Goal: Task Accomplishment & Management: Use online tool/utility

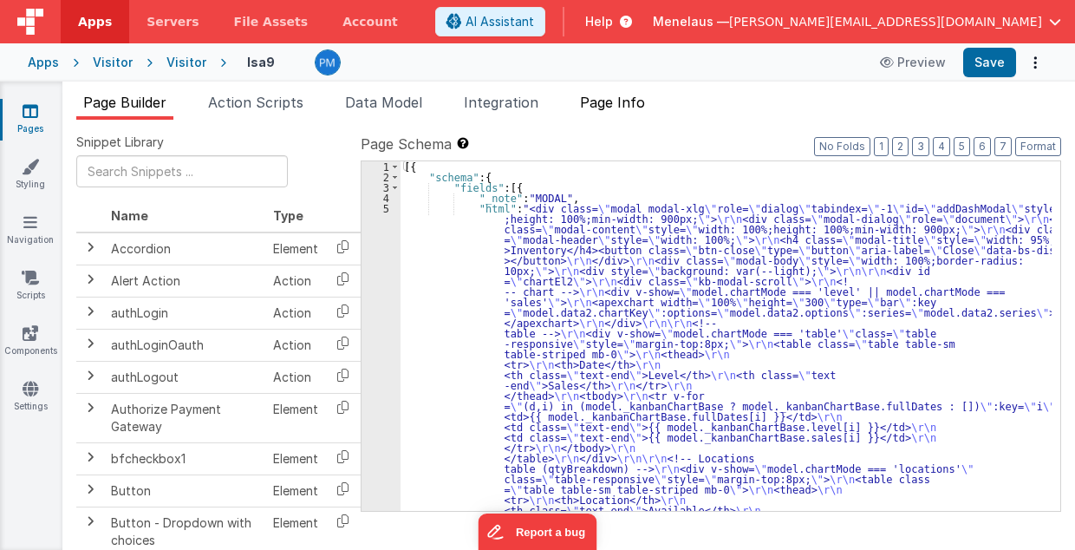
click at [618, 96] on span "Page Info" at bounding box center [612, 102] width 65 height 17
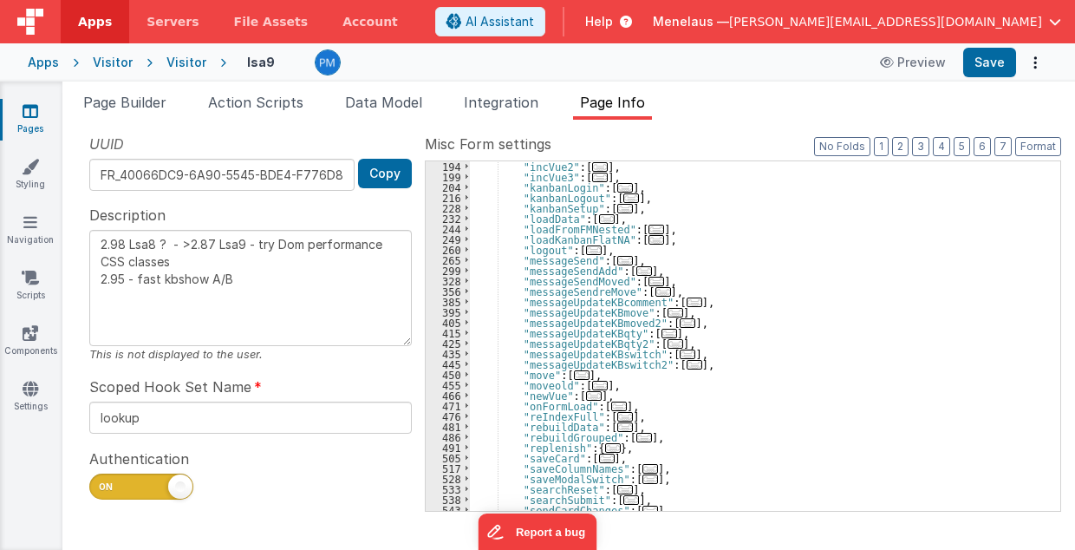
scroll to position [382, 0]
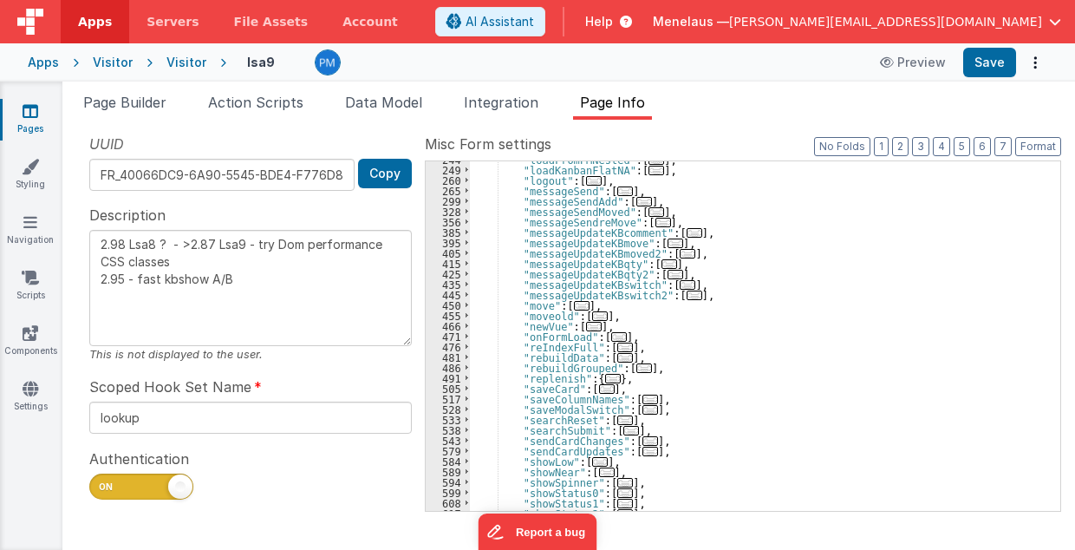
click at [643, 410] on span "..." at bounding box center [651, 410] width 16 height 10
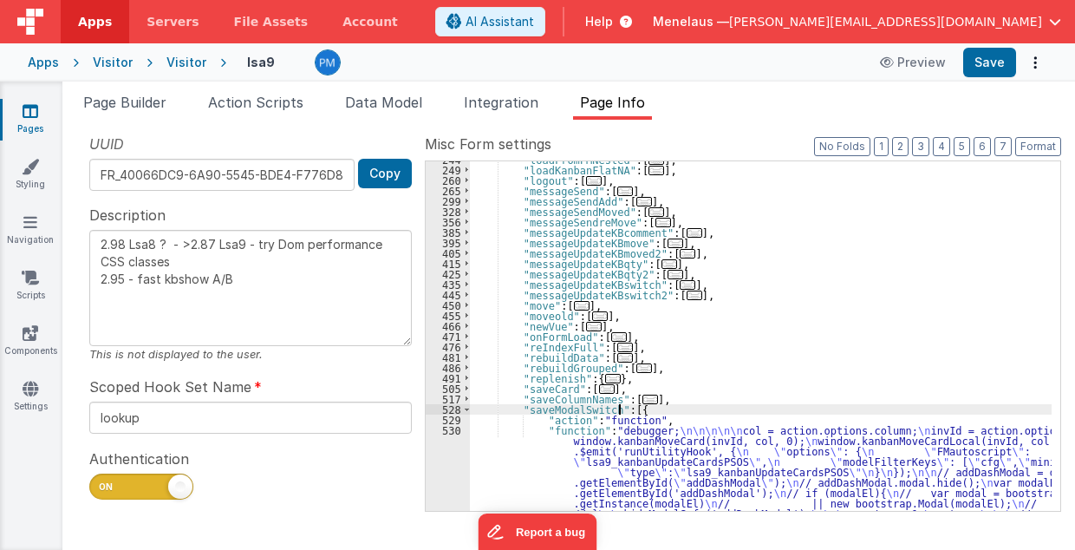
click at [663, 470] on div ""loadFromFMNested" : [ ... ] , "loadKanbanFlatNA" : [ ... ] , "logout" : [ ... …" at bounding box center [761, 548] width 583 height 788
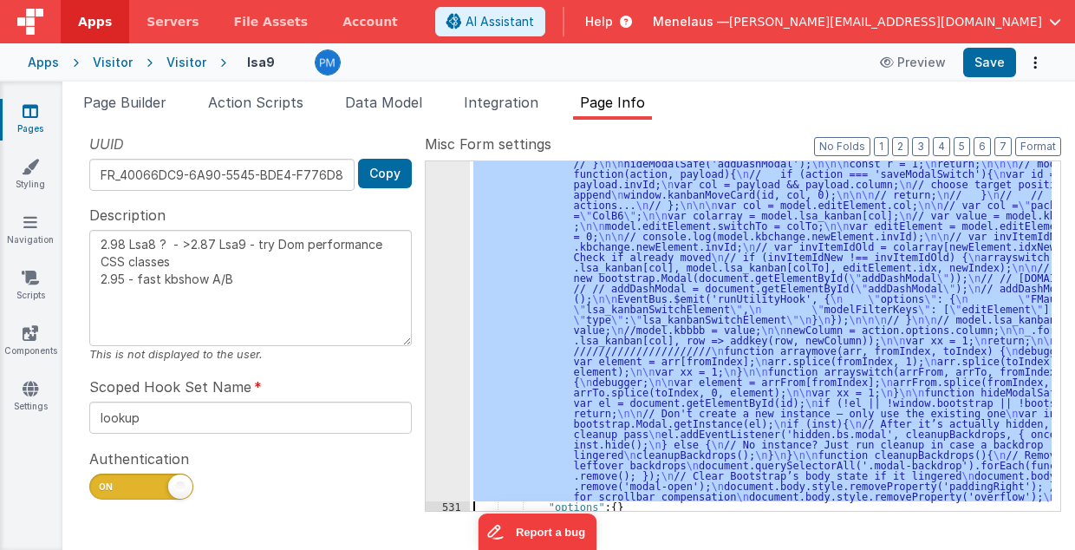
scroll to position [732, 0]
click at [448, 418] on div "530" at bounding box center [448, 288] width 44 height 427
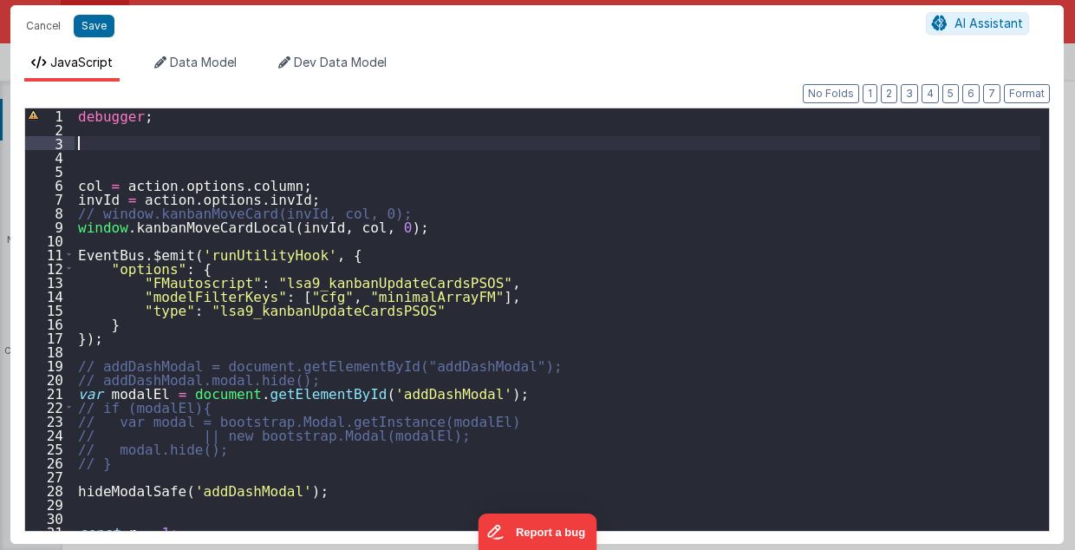
click at [123, 145] on div "debugger ; col = action . options . column ; invId = action . options . invId ;…" at bounding box center [558, 333] width 967 height 450
click at [123, 139] on div "debugger ; col = action . options . column ; invId = action . options . invId ;…" at bounding box center [558, 333] width 967 height 450
click at [142, 144] on div "debugger ; if ( modle . editElement . cmnt ) col = action . options . column ; …" at bounding box center [558, 333] width 967 height 450
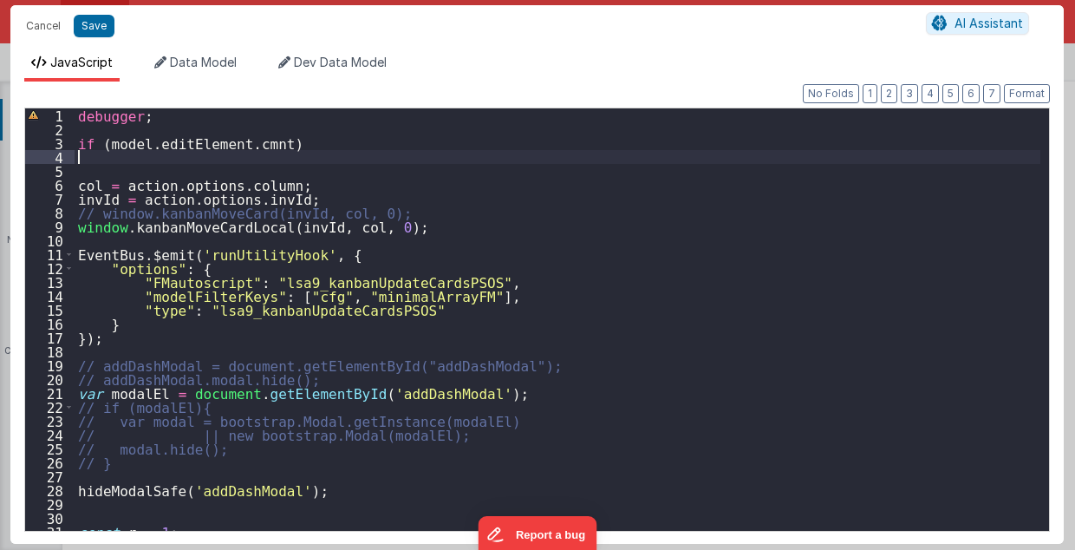
click at [273, 152] on div "debugger ; if ( model . editElement . cmnt ) col = action . options . column ; …" at bounding box center [558, 333] width 967 height 450
click at [283, 147] on div "debugger ; if ( model . editElement . cmnt ) col = action . options . column ; …" at bounding box center [558, 333] width 967 height 450
drag, startPoint x: 126, startPoint y: 143, endPoint x: 258, endPoint y: 145, distance: 131.8
click at [258, 145] on div "debugger ; if ( model . editElement . cmnt != col = action . options . column ;…" at bounding box center [558, 333] width 967 height 450
click at [312, 143] on div "debugger ; if ( model . editElement . cmnt != col = action . options . column ;…" at bounding box center [558, 333] width 967 height 450
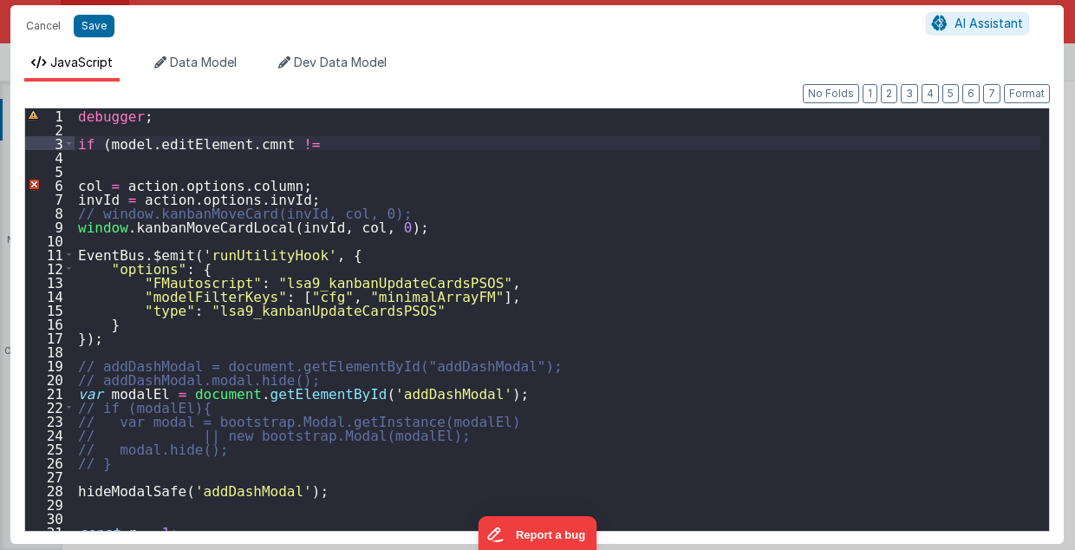
paste textarea
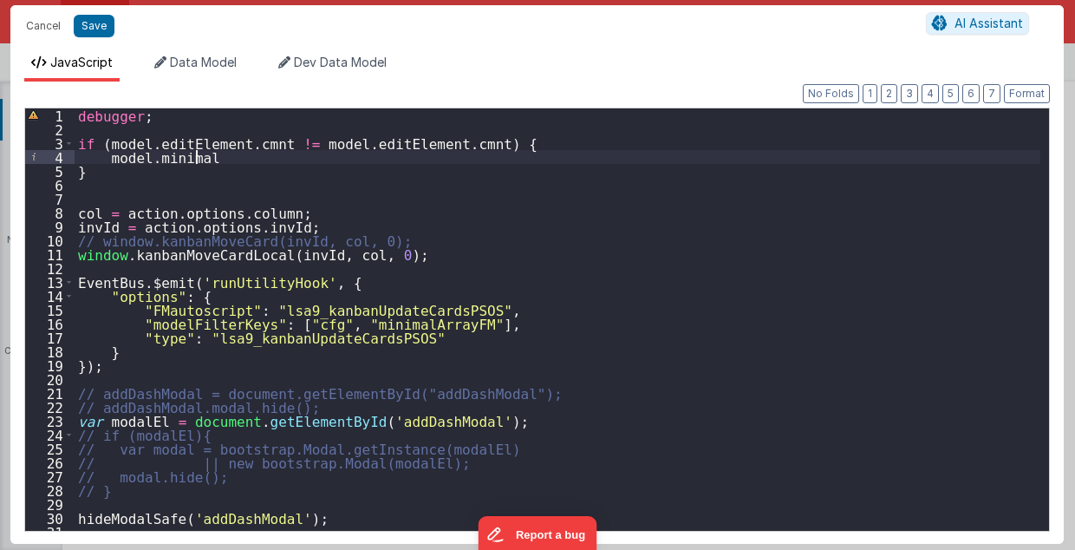
click at [224, 156] on div "debugger ; if ( model . editElement . cmnt != model . editElement . cmnt ) { mo…" at bounding box center [558, 333] width 967 height 450
click at [207, 160] on div "debugger ; if ( model . editElement . cmnt != model . editElement . cmnt ) { mo…" at bounding box center [558, 333] width 967 height 450
drag, startPoint x: 105, startPoint y: 144, endPoint x: 258, endPoint y: 144, distance: 153.5
click at [258, 144] on div "debugger ; if ( model . editElement . cmnt != model . editElement . cmnt ) { mo…" at bounding box center [558, 333] width 967 height 450
click at [275, 156] on div "debugger ; if ( model . editElement . cmnt != model . editElement . cmnt ) { mo…" at bounding box center [558, 333] width 967 height 450
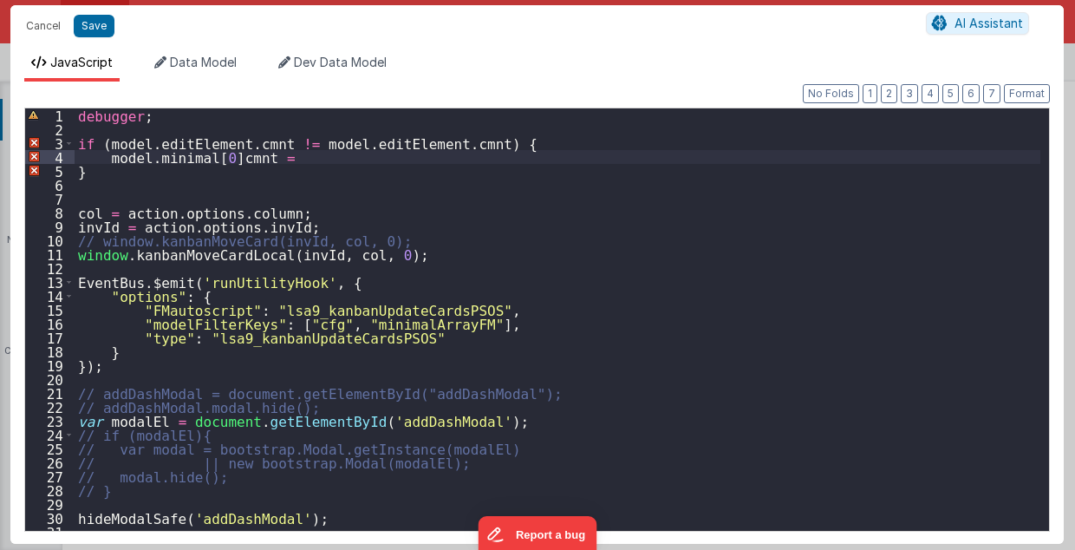
paste textarea
click at [216, 152] on div "debugger ; if ( model . editElement . cmnt != model . editElement . cmnt ) { mo…" at bounding box center [558, 333] width 967 height 450
type textarea "2.98 Lsa8 ? - >2.87 Lsa9 - try Dom performance CSS classes 2.95 - fast kbshow A…"
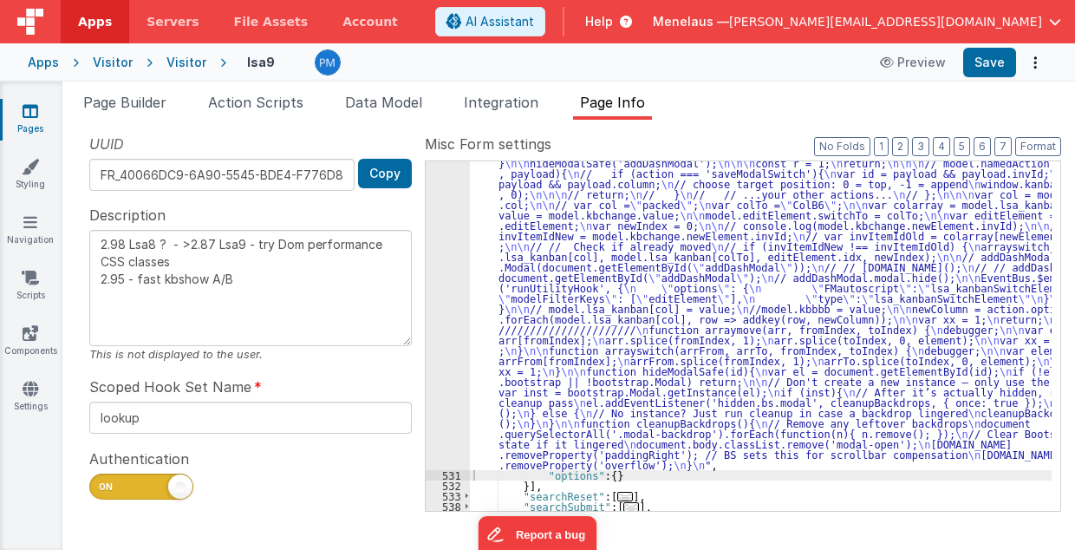
click at [540, 304] on div ""function" : "debugger; \n\n if (model.editElement.cmnt != model.editElement.cm…" at bounding box center [761, 453] width 583 height 756
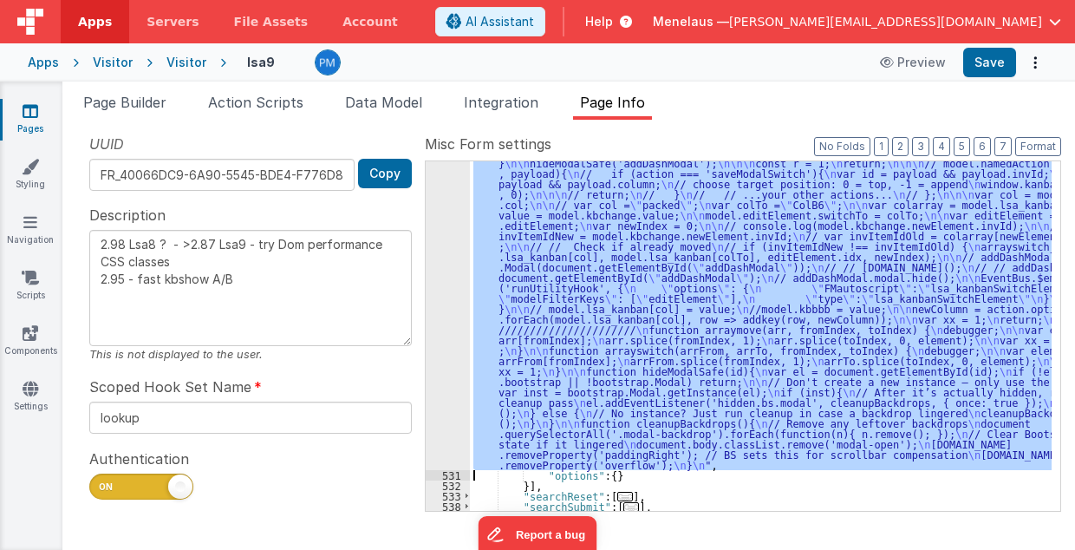
click at [448, 293] on div "530" at bounding box center [448, 272] width 44 height 395
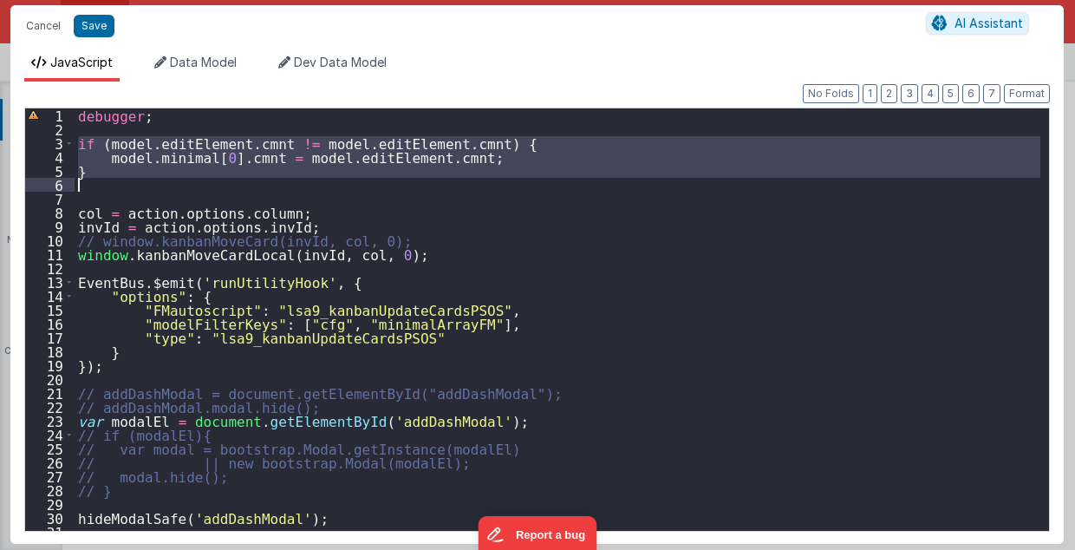
drag, startPoint x: 75, startPoint y: 137, endPoint x: 90, endPoint y: 183, distance: 48.3
click at [90, 183] on div "debugger ; if ( model . editElement . cmnt != model . editElement . cmnt ) { mo…" at bounding box center [558, 333] width 967 height 451
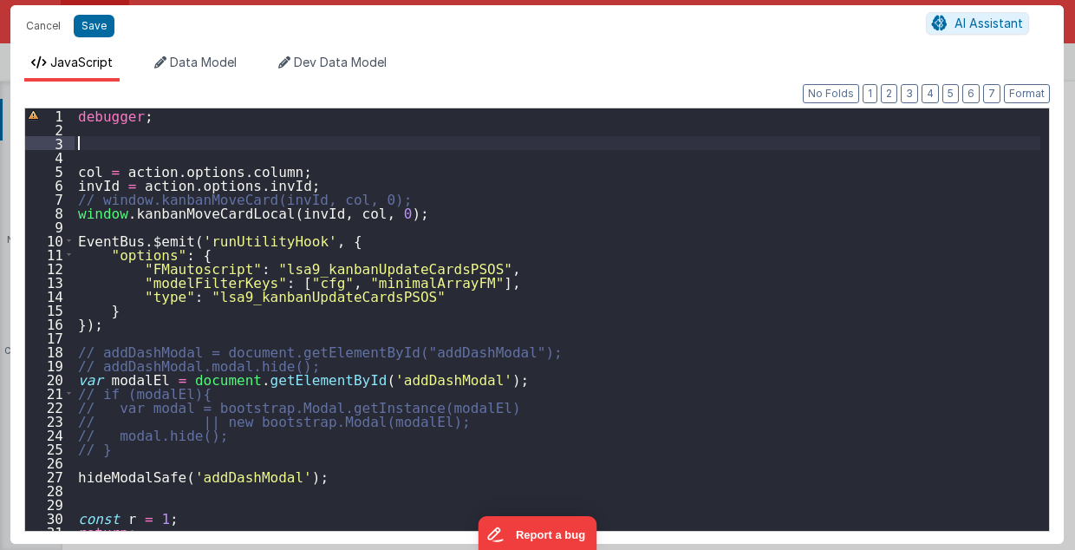
click at [102, 222] on div "debugger ; col = action . options . column ; invId = action . options . invId ;…" at bounding box center [558, 333] width 967 height 451
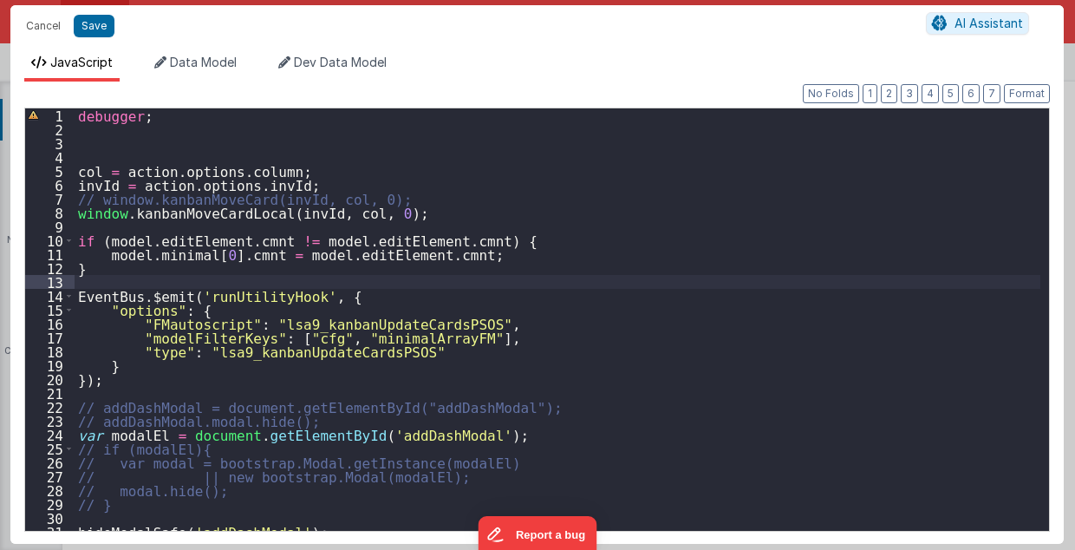
type textarea "2.98 Lsa8 ? - >2.87 Lsa9 - try Dom performance CSS classes 2.95 - fast kbshow A…"
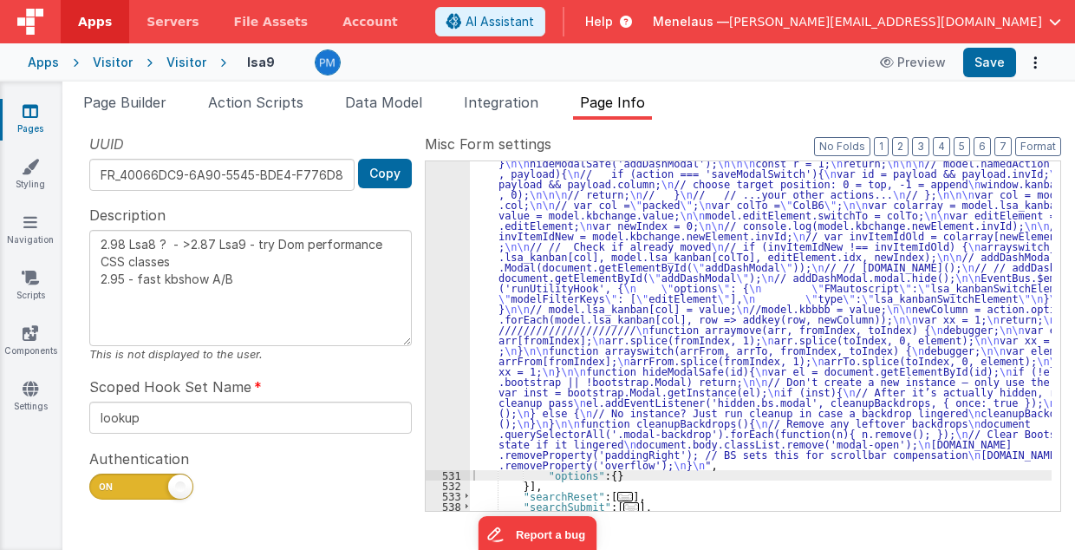
click at [633, 253] on div ""function" : "debugger; \n\n\n\n col = action.options.column; \n invId = action…" at bounding box center [761, 453] width 583 height 756
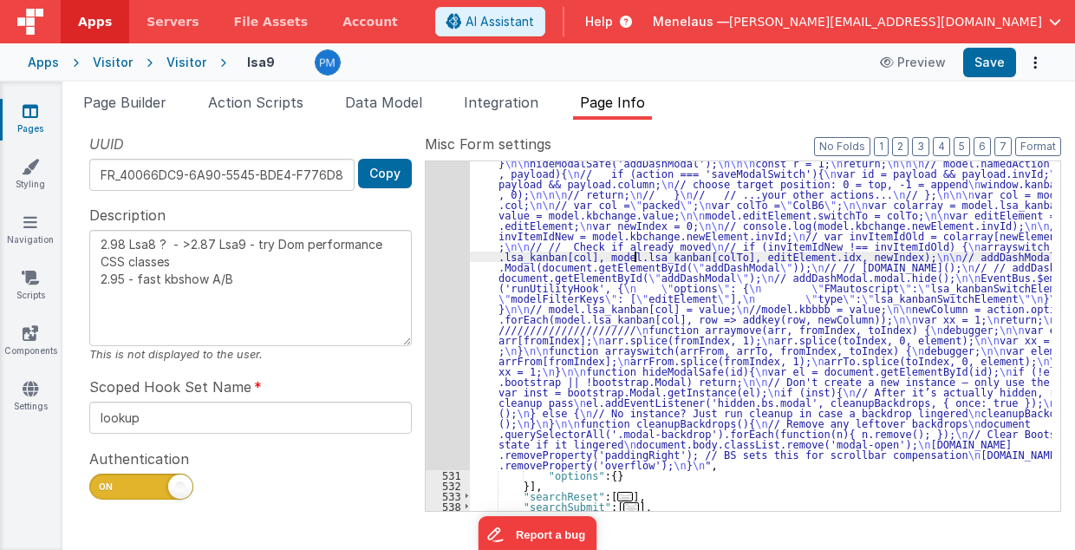
click at [442, 273] on div "530" at bounding box center [448, 272] width 44 height 395
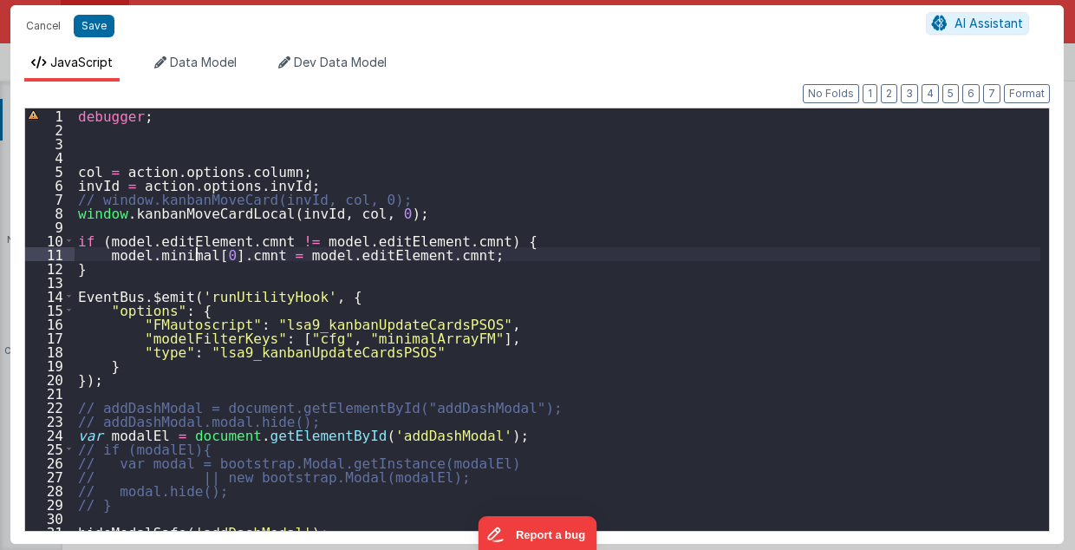
click at [196, 251] on div "debugger ; col = action . options . column ; invId = action . options . invId ;…" at bounding box center [558, 333] width 967 height 451
type textarea "2.98 Lsa8 ? - >2.87 Lsa9 - try Dom performance CSS classes 2.95 - fast kbshow A…"
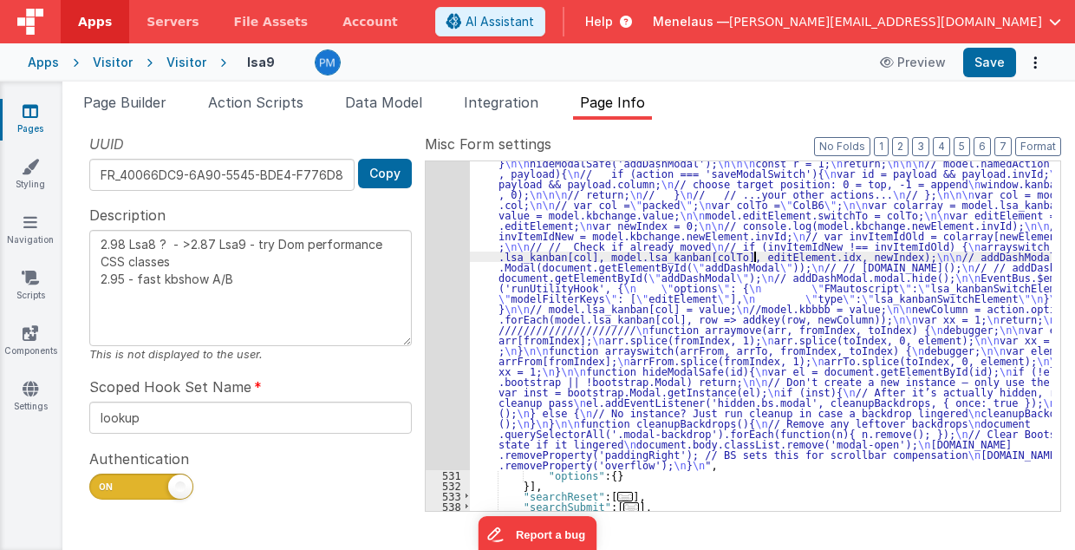
click at [753, 252] on div ""function" : "debugger; \n\n\n\n col = action.options.column; \n invId = action…" at bounding box center [761, 453] width 583 height 756
click at [788, 368] on div ""function" : "debugger; \n\n\n\n col = action.options.column; \n invId = action…" at bounding box center [761, 453] width 583 height 756
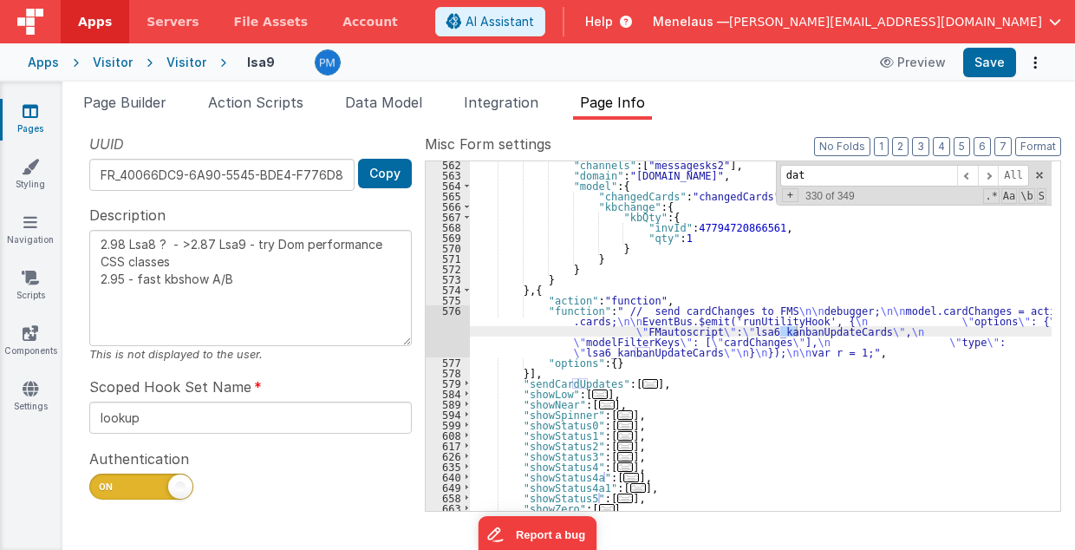
scroll to position [1284, 0]
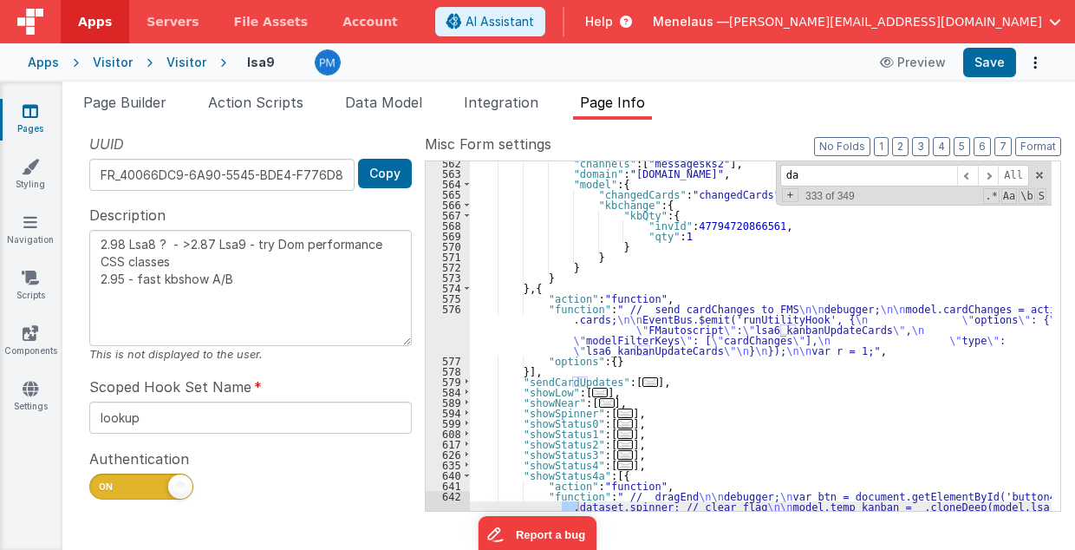
type input "d"
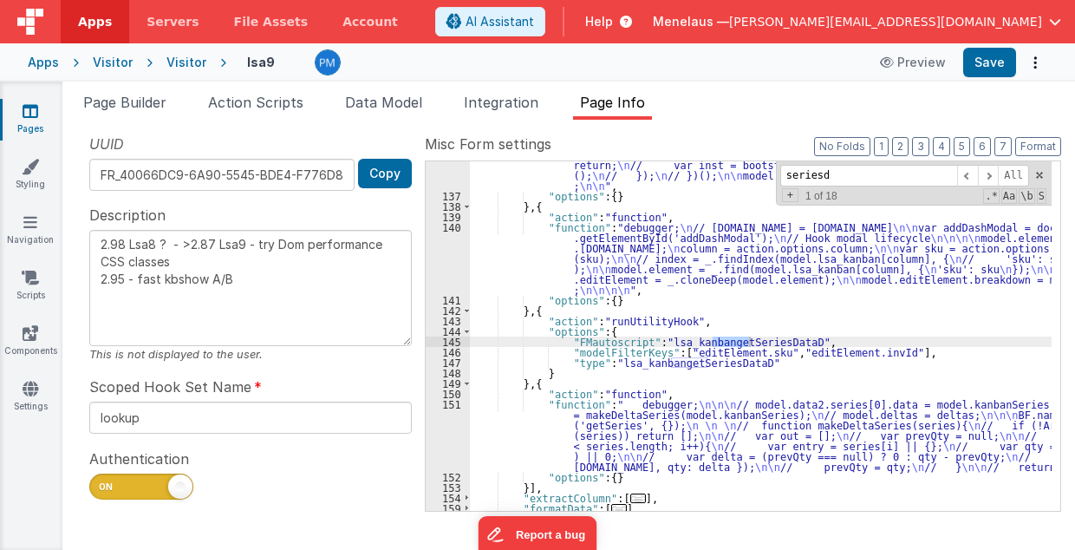
scroll to position [512, 0]
click at [862, 186] on div "seriesd All Replace All + 1 of 18 .* Aa \b S" at bounding box center [914, 183] width 276 height 44
type input "seriesdatad"
click at [993, 175] on span at bounding box center [988, 176] width 21 height 22
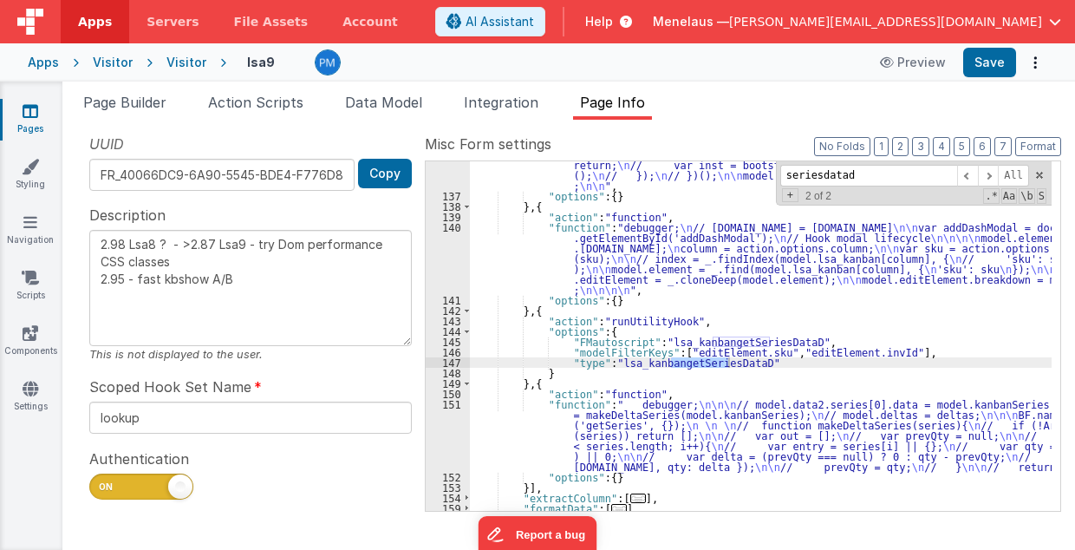
click at [657, 267] on div ""function" : "// EditCard p1 \n debugger; \n // [DOMAIN_NAME] = [DOMAIN_NAME] \…" at bounding box center [761, 277] width 583 height 548
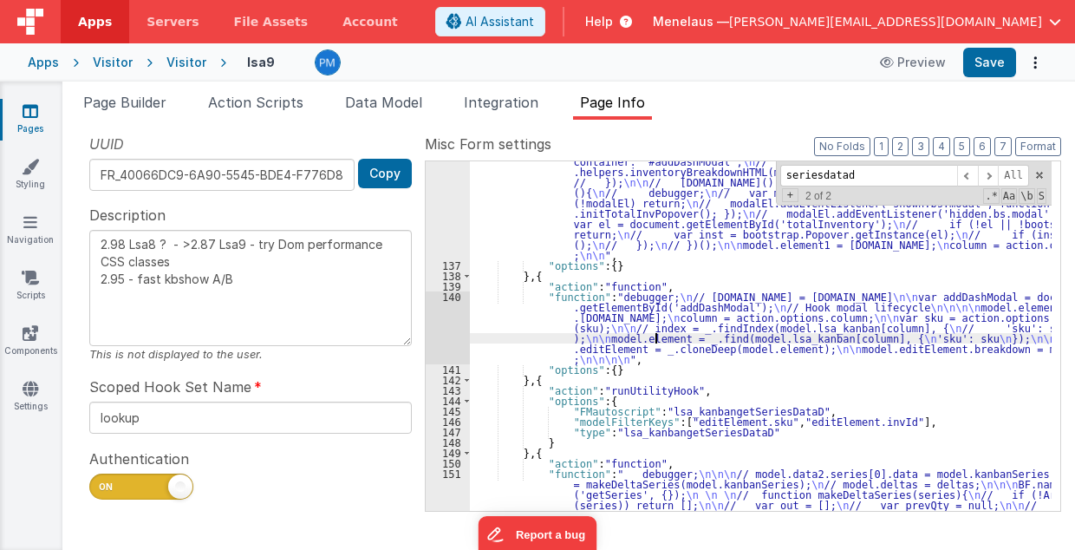
scroll to position [477, 0]
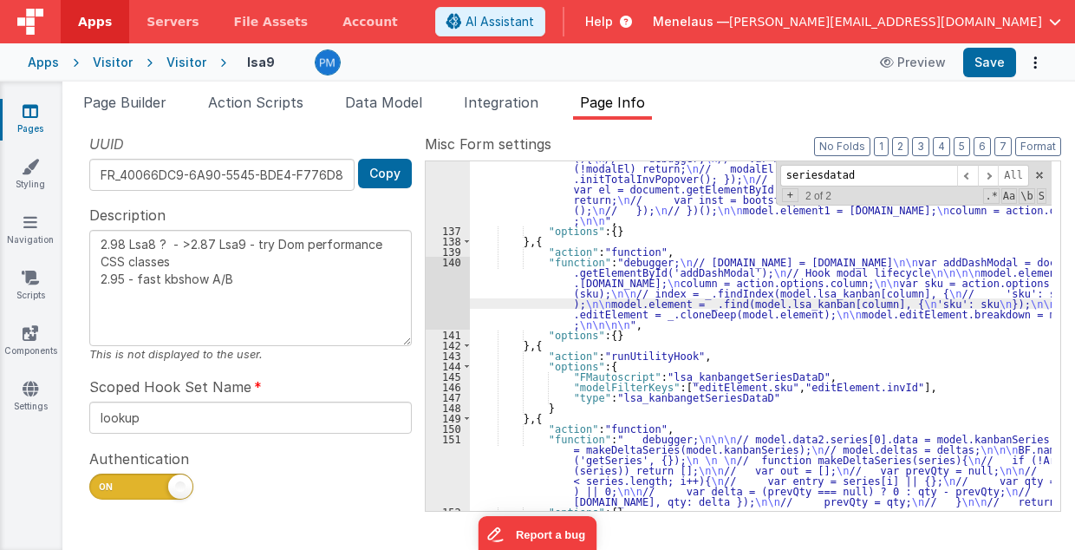
click at [437, 291] on div "140" at bounding box center [448, 293] width 44 height 73
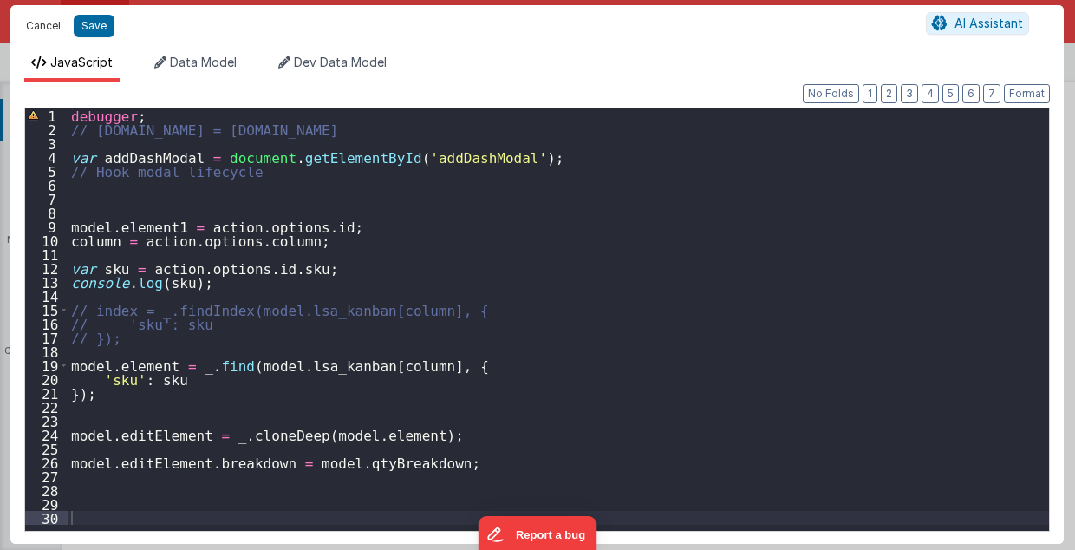
click at [45, 29] on button "Cancel" at bounding box center [43, 26] width 52 height 24
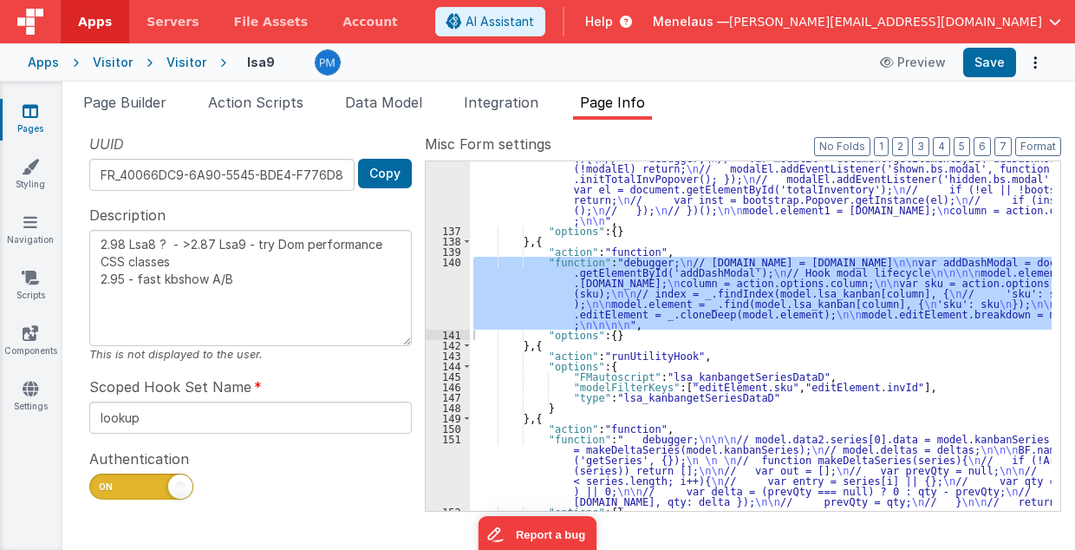
click at [574, 283] on div ""function" : "// EditCard p1 \n debugger; \n // [DOMAIN_NAME] = [DOMAIN_NAME] \…" at bounding box center [761, 336] width 582 height 350
click at [439, 292] on div "140" at bounding box center [448, 293] width 44 height 73
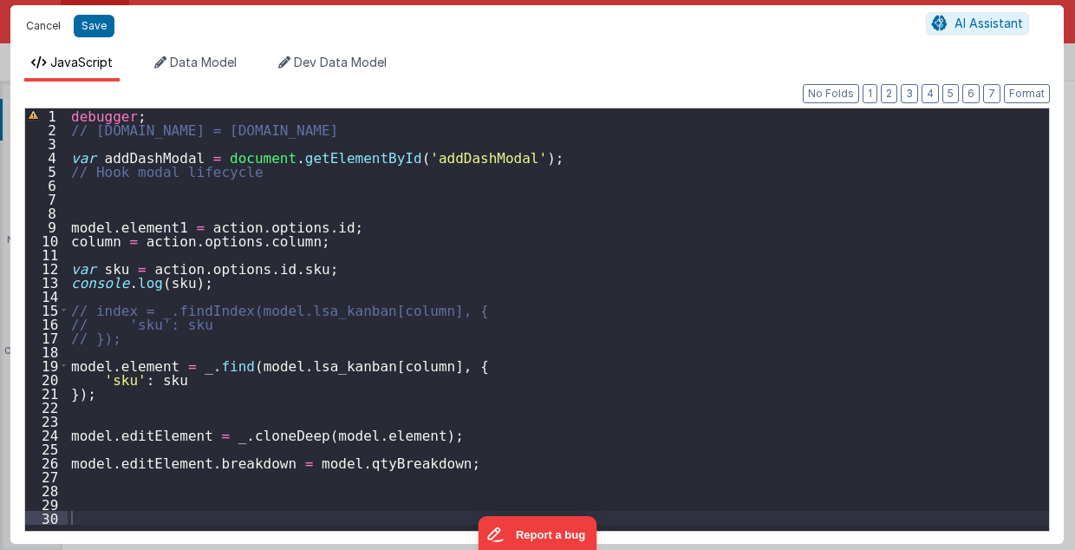
drag, startPoint x: 38, startPoint y: 22, endPoint x: 458, endPoint y: 300, distance: 503.7
click at [38, 23] on button "Cancel" at bounding box center [43, 26] width 52 height 24
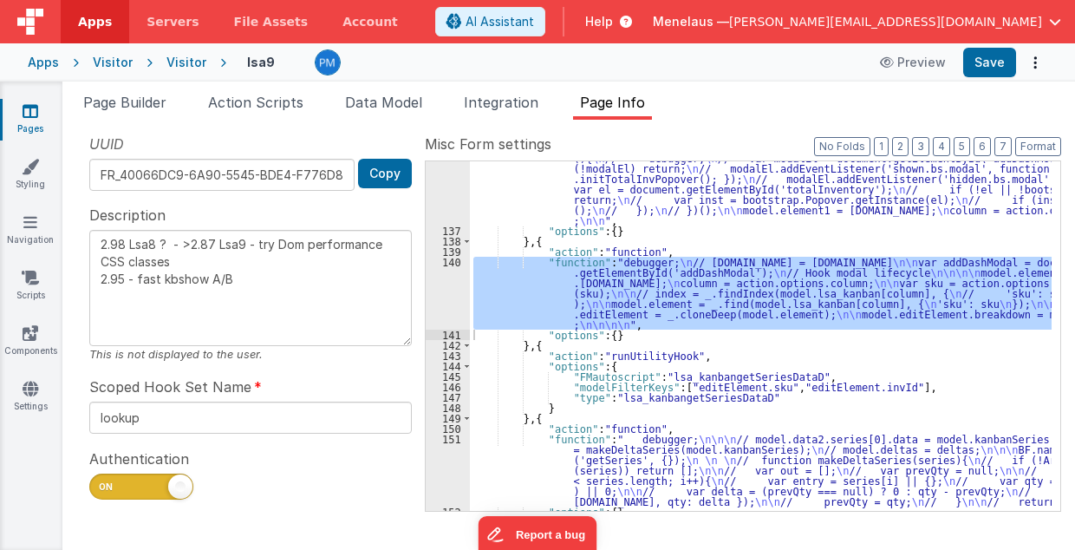
scroll to position [512, 0]
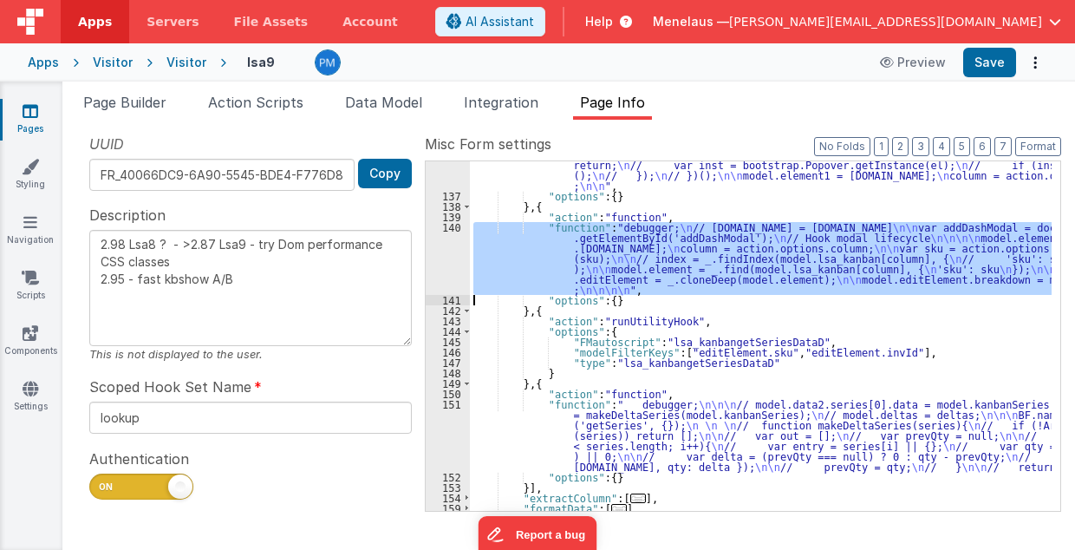
click at [448, 261] on div "140" at bounding box center [448, 258] width 44 height 73
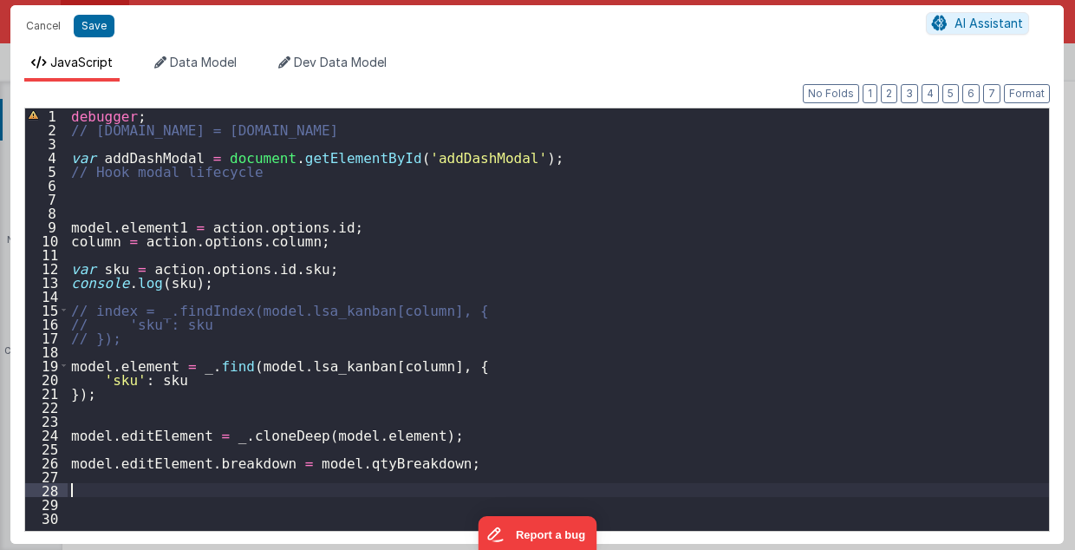
click at [89, 493] on div "debugger ; // [DOMAIN_NAME] = [DOMAIN_NAME] var addDashModal = document . getEl…" at bounding box center [559, 333] width 983 height 451
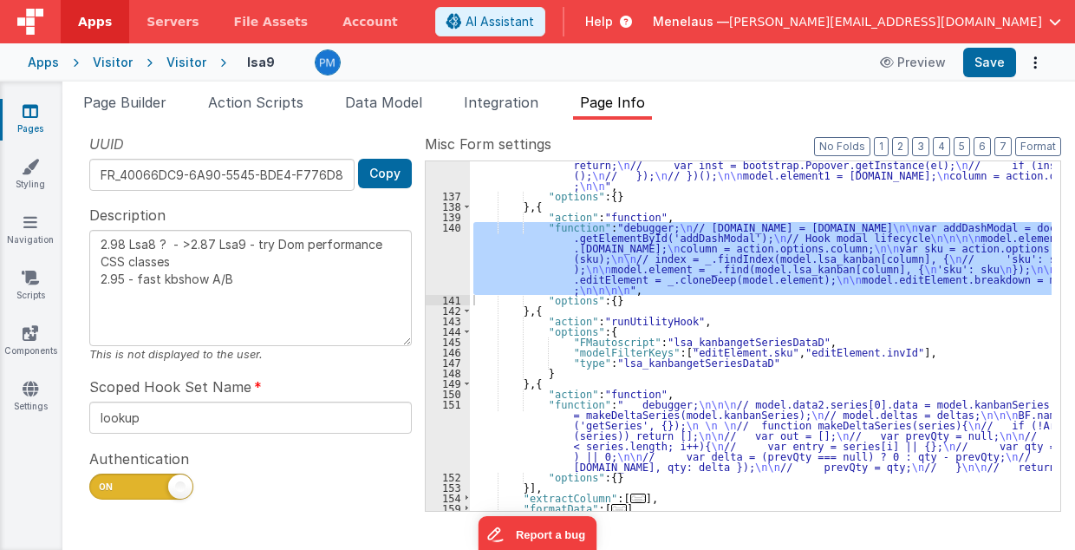
click at [1027, 352] on div ""function" : "// EditCard p1 \n debugger; \n // [DOMAIN_NAME] = [DOMAIN_NAME] \…" at bounding box center [761, 277] width 583 height 548
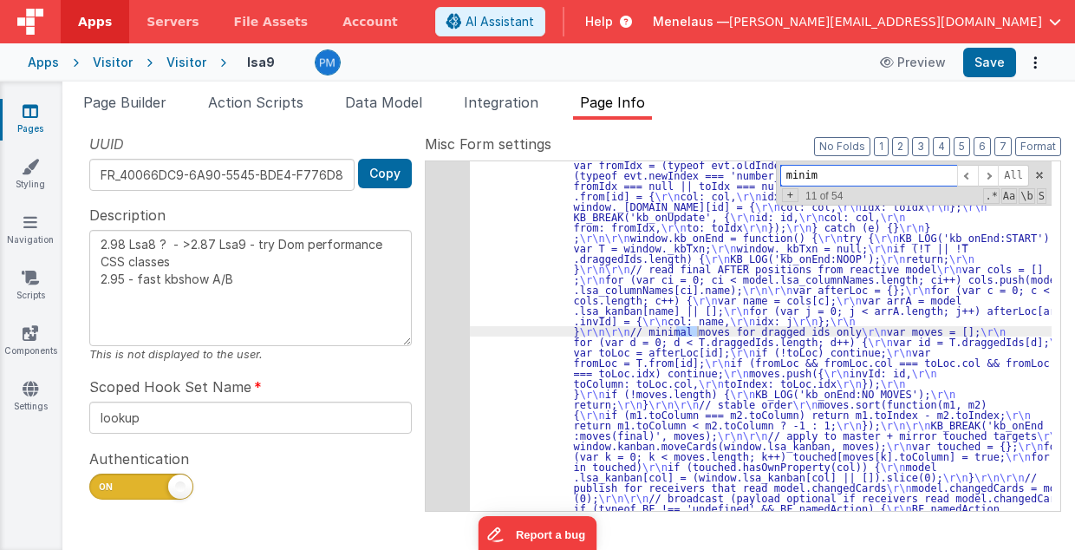
scroll to position [2895, 0]
type input "minimal"
click at [991, 173] on span at bounding box center [988, 176] width 21 height 22
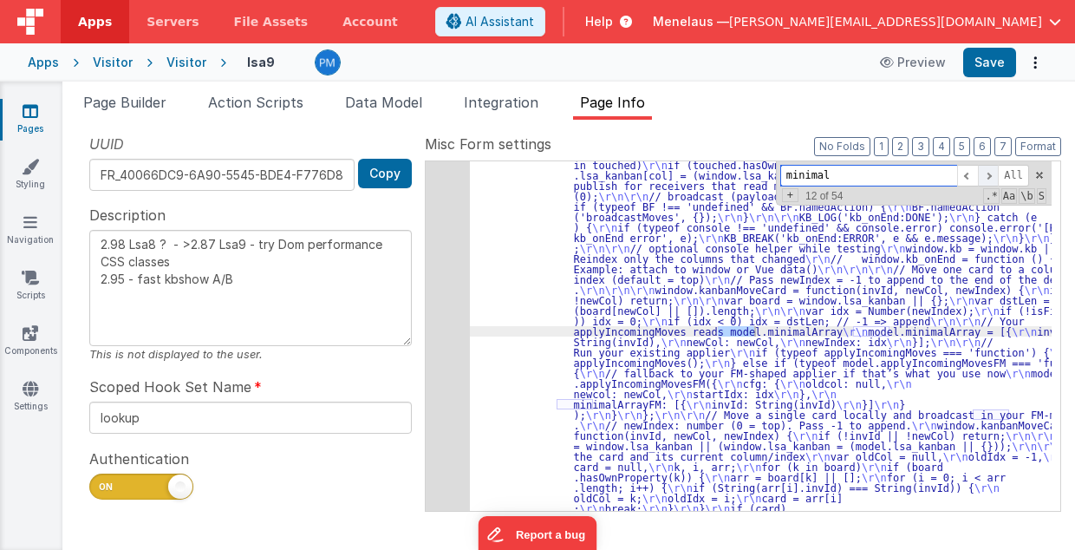
click at [991, 173] on span at bounding box center [988, 176] width 21 height 22
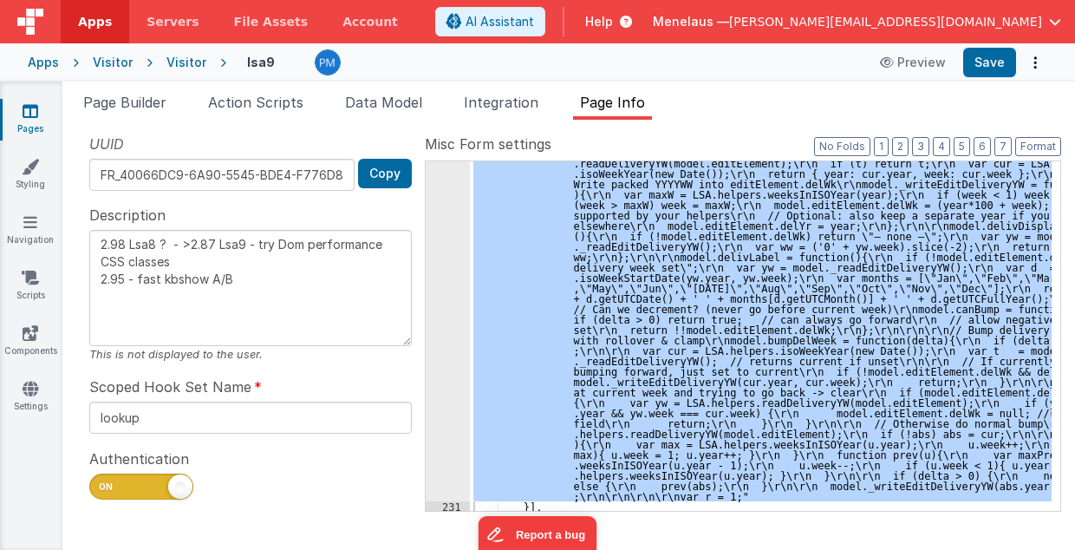
scroll to position [5998, 0]
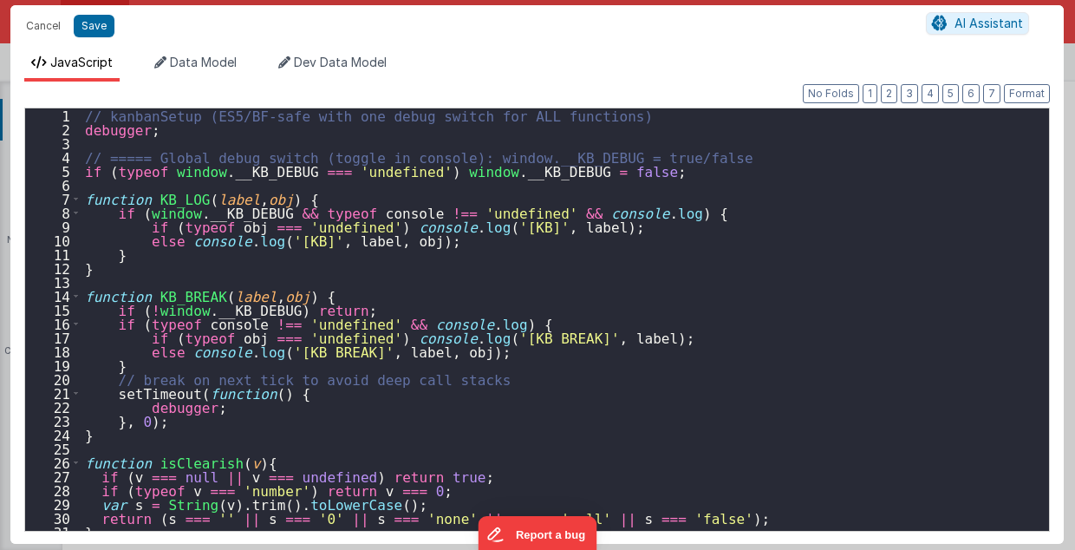
click at [452, 334] on div "// kanbanSetup (ES5/BF-safe with one debug switch for ALL functions) debugger ;…" at bounding box center [562, 333] width 960 height 451
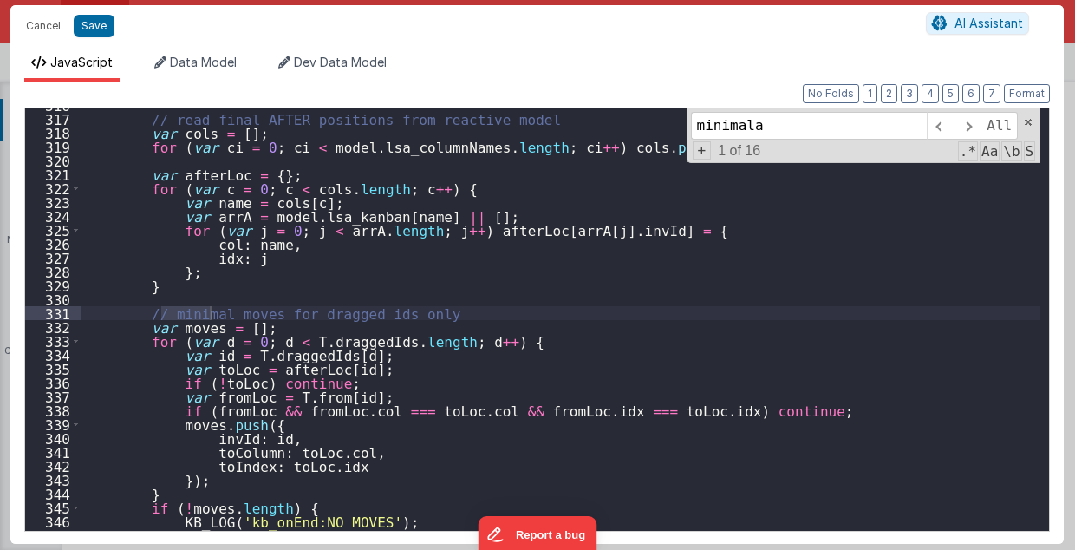
scroll to position [5409, 0]
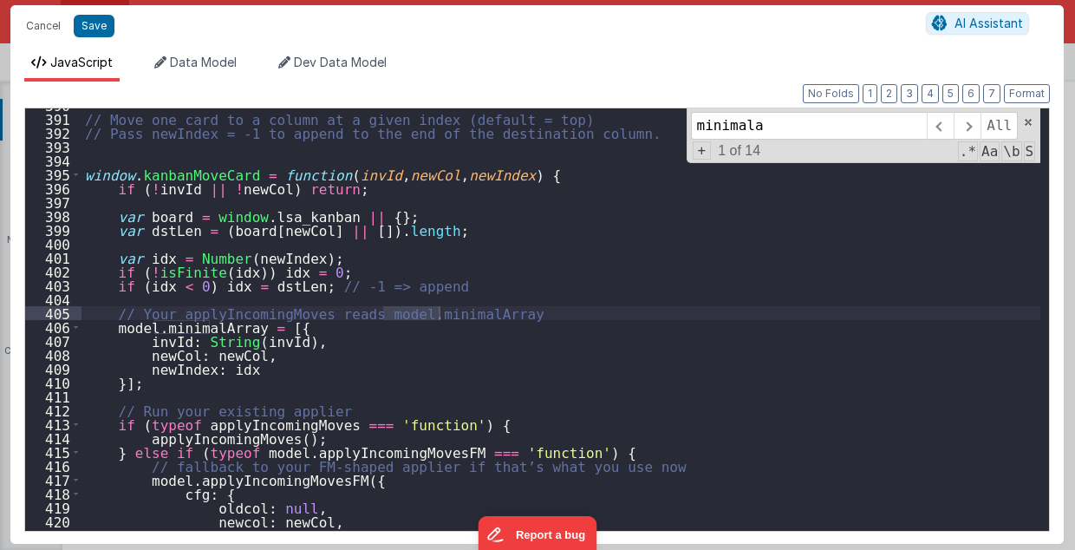
type input "minimala"
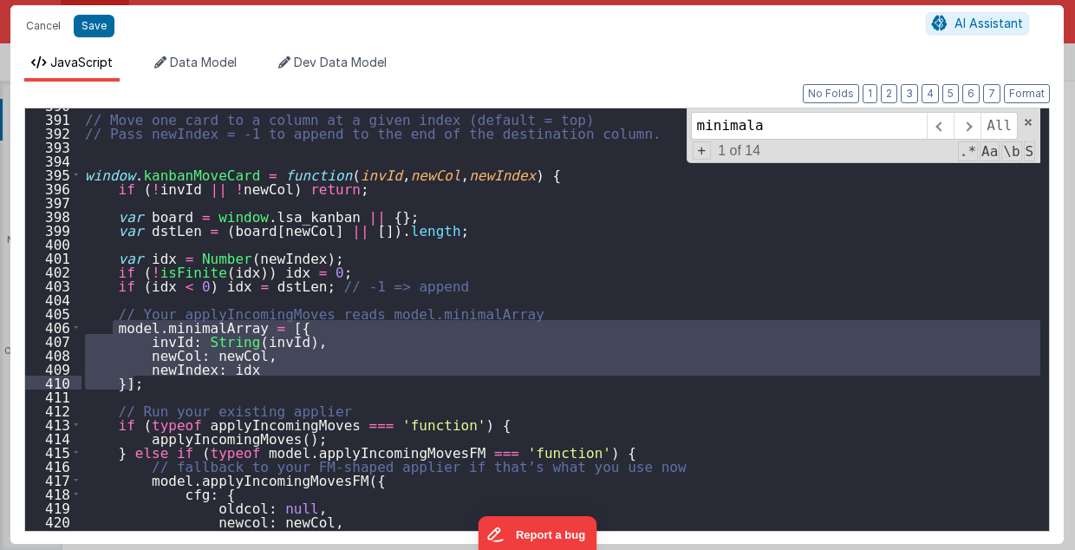
drag, startPoint x: 110, startPoint y: 326, endPoint x: 146, endPoint y: 385, distance: 68.9
click at [146, 385] on div "// Move one card to a column at a given index (default = top) // Pass newIndex …" at bounding box center [562, 323] width 960 height 451
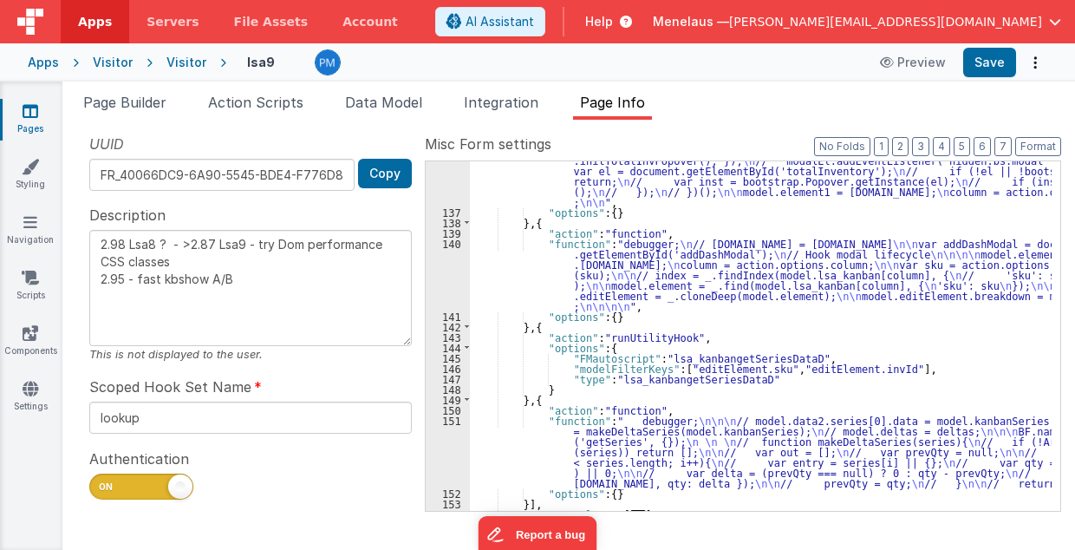
scroll to position [461, 0]
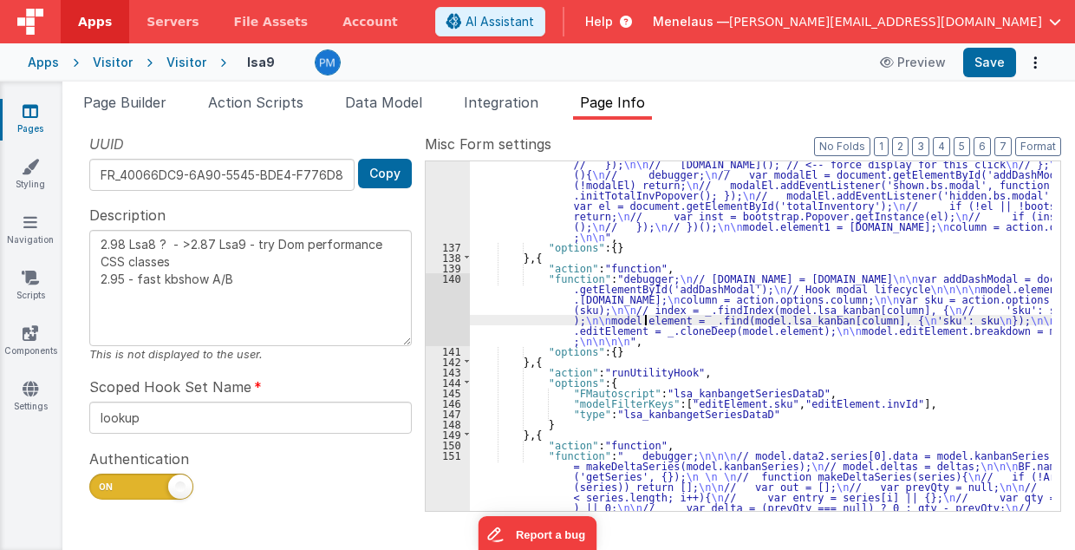
click at [644, 319] on div ""function" : "// EditCard p1 \n debugger; \n // [DOMAIN_NAME] = [DOMAIN_NAME] \…" at bounding box center [761, 360] width 583 height 611
click at [440, 317] on div "140" at bounding box center [448, 309] width 44 height 73
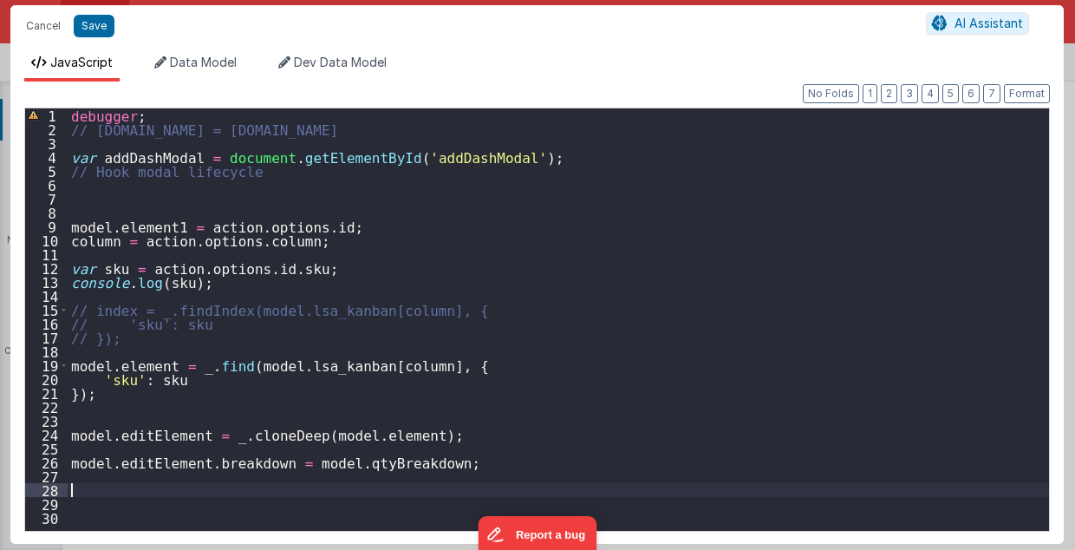
click at [90, 494] on div "debugger ; // [DOMAIN_NAME] = [DOMAIN_NAME] var addDashModal = document . getEl…" at bounding box center [559, 333] width 983 height 451
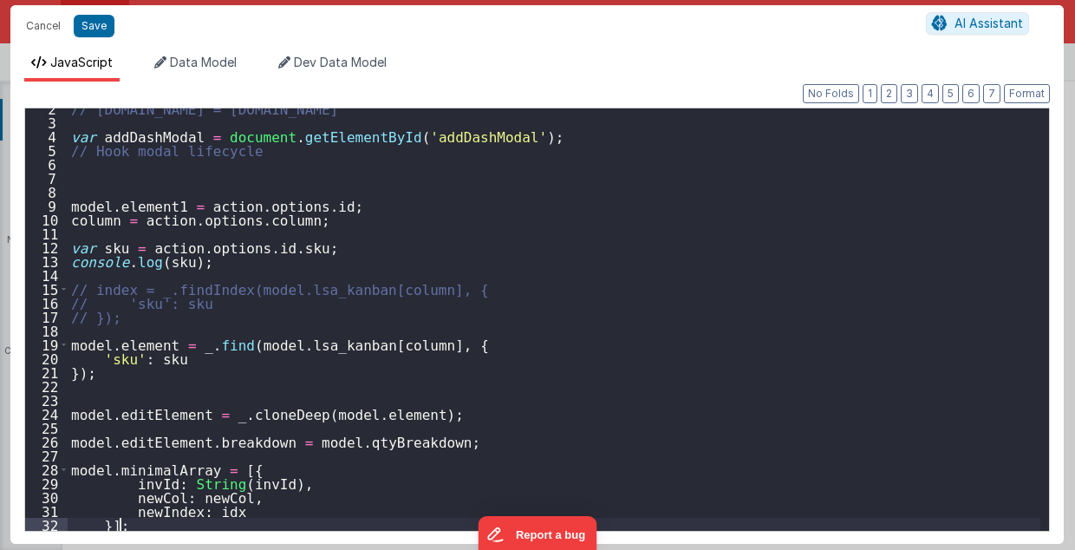
scroll to position [21, 0]
click at [143, 470] on div "// [DOMAIN_NAME] = [DOMAIN_NAME] var addDashModal = document . getElementById (…" at bounding box center [555, 326] width 974 height 451
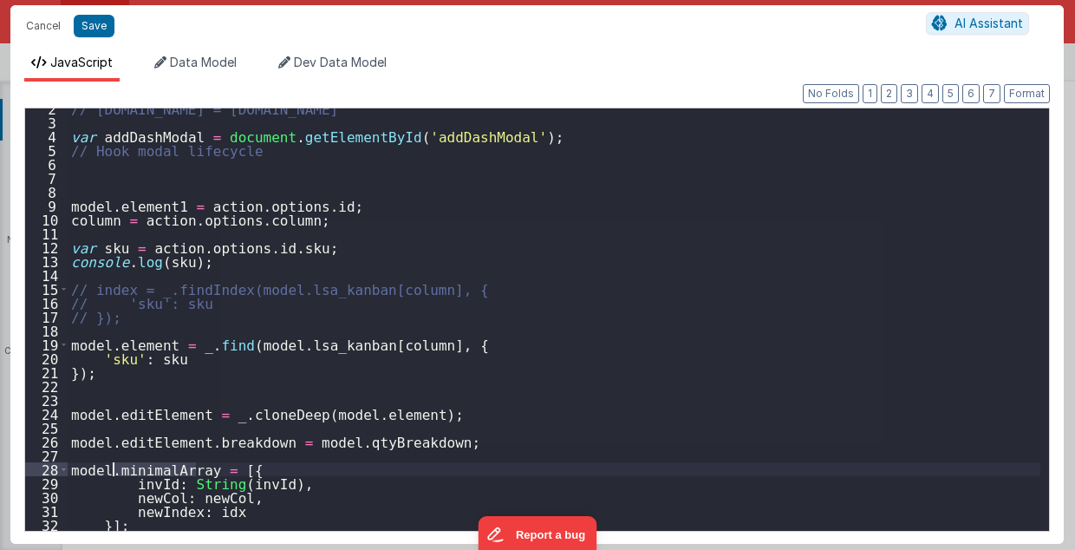
click at [160, 468] on div "// [DOMAIN_NAME] = [DOMAIN_NAME] var addDashModal = document . getElementById (…" at bounding box center [554, 319] width 973 height 422
click at [226, 484] on div "// [DOMAIN_NAME] = [DOMAIN_NAME] var addDashModal = document . getElementById (…" at bounding box center [555, 326] width 974 height 451
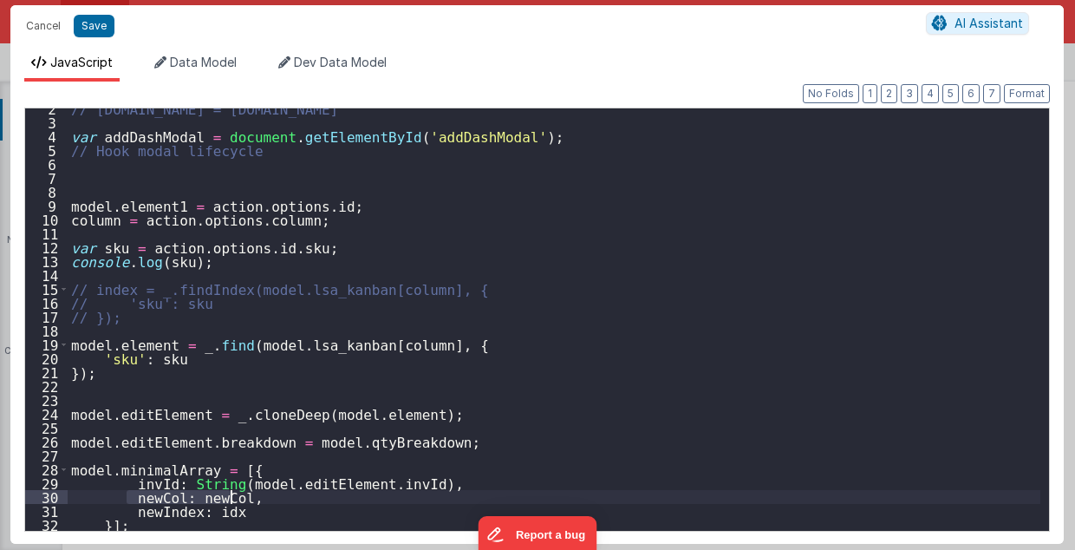
drag, startPoint x: 127, startPoint y: 496, endPoint x: 241, endPoint y: 497, distance: 114.5
click at [241, 497] on div "// [DOMAIN_NAME] = [DOMAIN_NAME] var addDashModal = document . getElementById (…" at bounding box center [555, 326] width 974 height 451
drag, startPoint x: 123, startPoint y: 510, endPoint x: 238, endPoint y: 511, distance: 114.5
click at [238, 511] on div "// [DOMAIN_NAME] = [DOMAIN_NAME] var addDashModal = document . getElementById (…" at bounding box center [555, 326] width 974 height 451
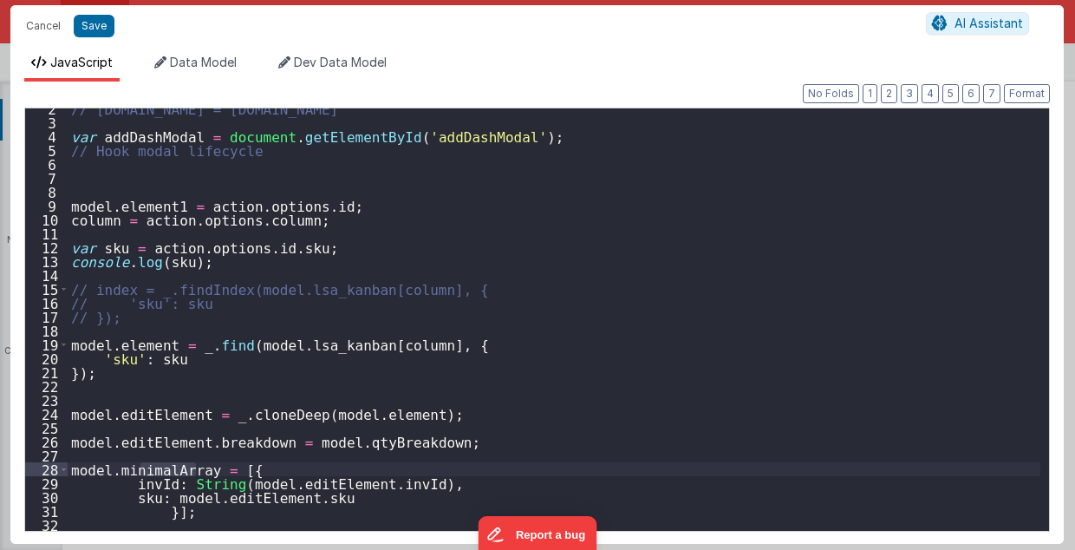
drag, startPoint x: 139, startPoint y: 470, endPoint x: 193, endPoint y: 468, distance: 53.8
click at [193, 468] on div "// [DOMAIN_NAME] = [DOMAIN_NAME] var addDashModal = document . getElementById (…" at bounding box center [555, 326] width 974 height 451
click at [149, 467] on div "// [DOMAIN_NAME] = [DOMAIN_NAME] var addDashModal = document . getElementById (…" at bounding box center [554, 319] width 973 height 422
click at [149, 467] on div "// [DOMAIN_NAME] = [DOMAIN_NAME] var addDashModal = document . getElementById (…" at bounding box center [555, 326] width 974 height 451
click at [189, 472] on div "// [DOMAIN_NAME] = [DOMAIN_NAME] var addDashModal = document . getElementById (…" at bounding box center [555, 326] width 974 height 451
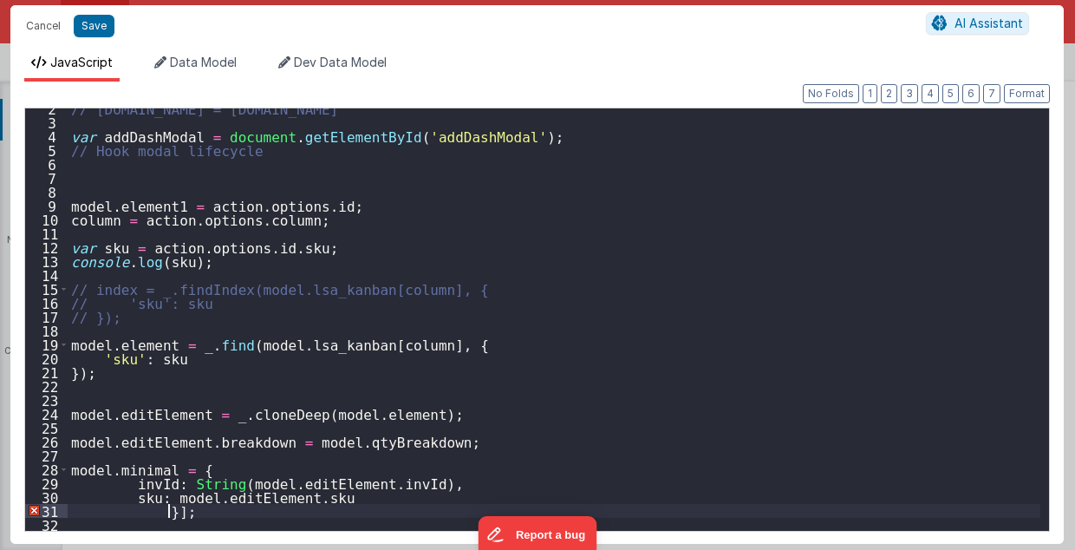
click at [169, 512] on div "// [DOMAIN_NAME] = [DOMAIN_NAME] var addDashModal = document . getElementById (…" at bounding box center [555, 326] width 974 height 451
click at [160, 467] on div "// [DOMAIN_NAME] = [DOMAIN_NAME] var addDashModal = document . getElementById (…" at bounding box center [555, 326] width 974 height 451
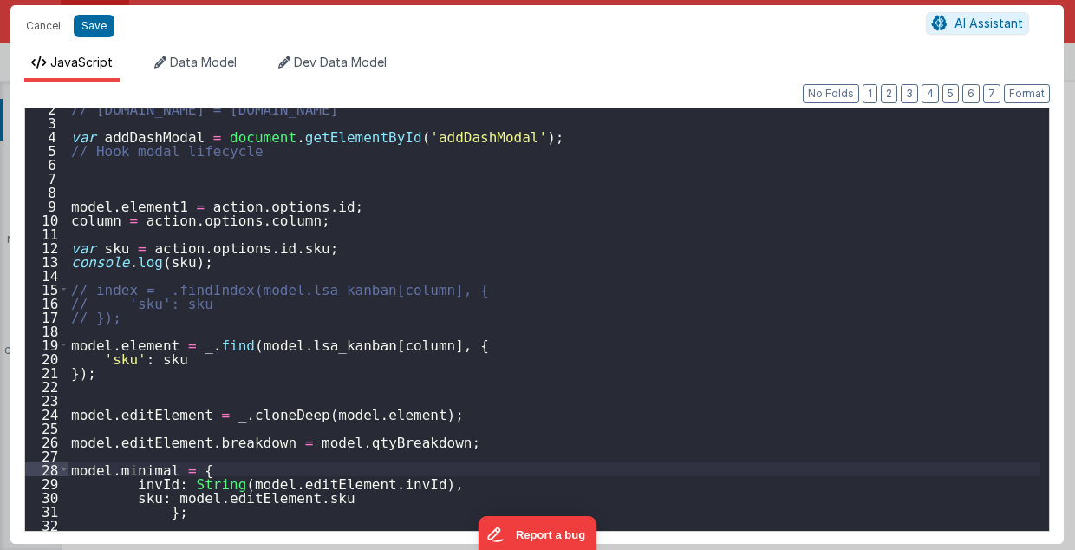
click at [153, 467] on div "// [DOMAIN_NAME] = [DOMAIN_NAME] var addDashModal = document . getElementById (…" at bounding box center [555, 326] width 974 height 451
click at [121, 467] on div "// [DOMAIN_NAME] = [DOMAIN_NAME] var addDashModal = document . getElementById (…" at bounding box center [555, 326] width 974 height 451
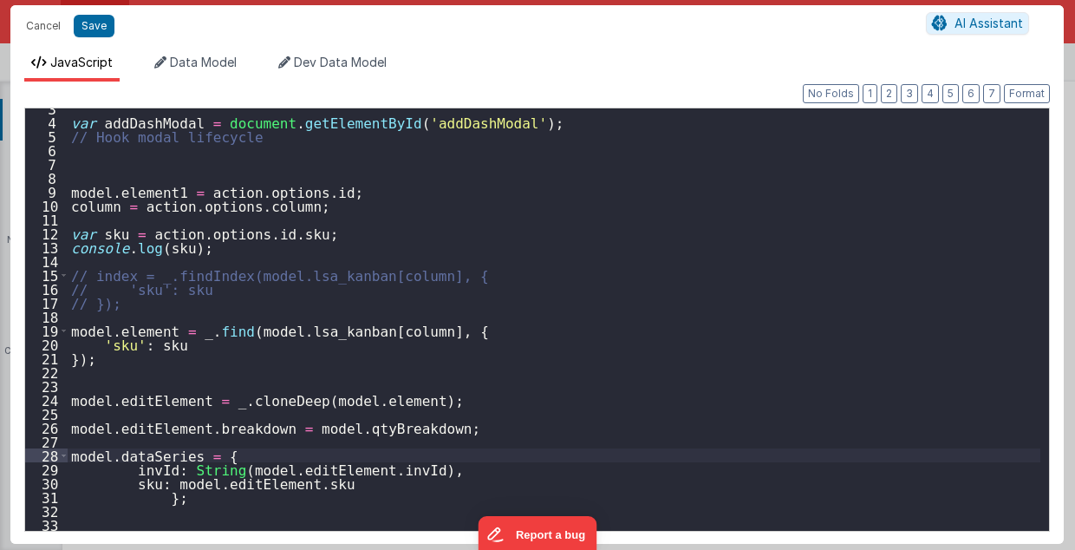
click at [135, 453] on div "var addDashModal = document . getElementById ( 'addDashModal' ) ; // Hook modal…" at bounding box center [555, 326] width 974 height 451
click at [136, 453] on div "var addDashModal = document . getElementById ( 'addDashModal' ) ; // Hook modal…" at bounding box center [555, 326] width 974 height 451
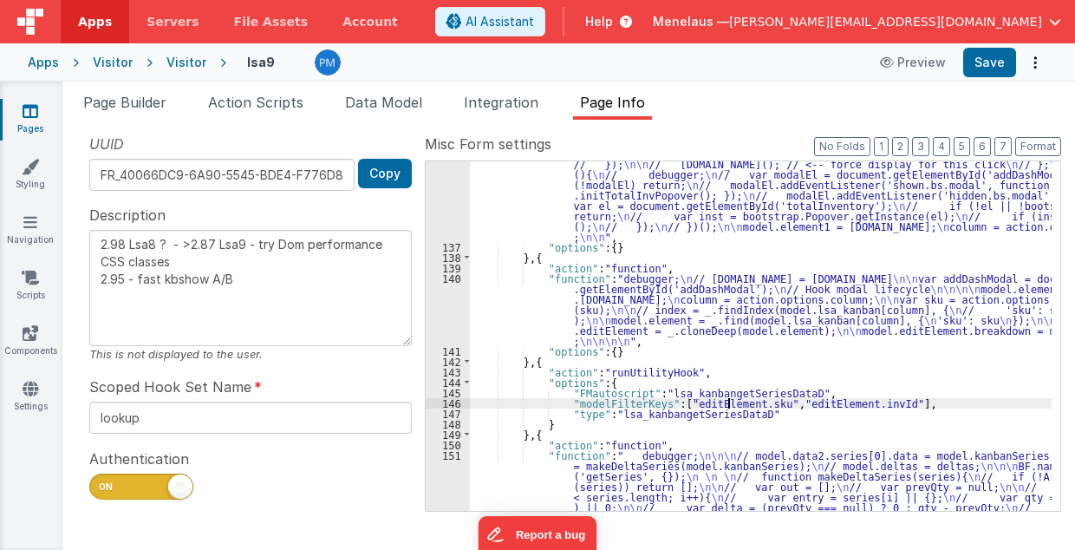
click at [729, 402] on div ""function" : "// EditCard p1 \n debugger; \n // [DOMAIN_NAME] = [DOMAIN_NAME] \…" at bounding box center [761, 360] width 583 height 611
click at [688, 402] on div ""function" : "// EditCard p1 \n debugger; \n // [DOMAIN_NAME] = [DOMAIN_NAME] \…" at bounding box center [761, 360] width 583 height 611
drag, startPoint x: 668, startPoint y: 404, endPoint x: 853, endPoint y: 402, distance: 184.7
click at [853, 402] on div ""function" : "// EditCard p1 \n debugger; \n // [DOMAIN_NAME] = [DOMAIN_NAME] \…" at bounding box center [761, 360] width 583 height 611
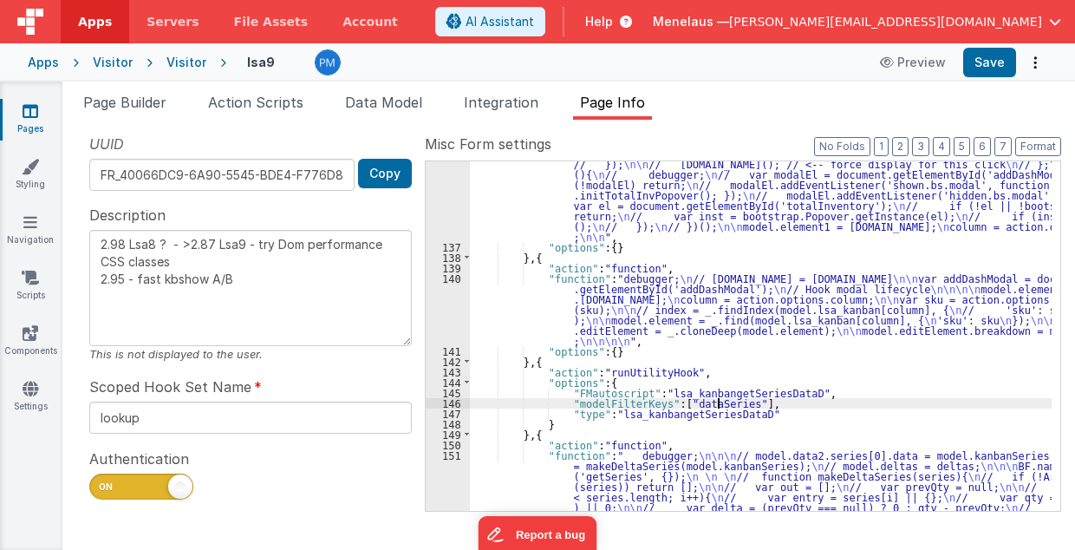
type textarea "2.98 Lsa8 ? - >2.87 Lsa9 - try Dom performance CSS classes 2.95 - fast kbshow A…"
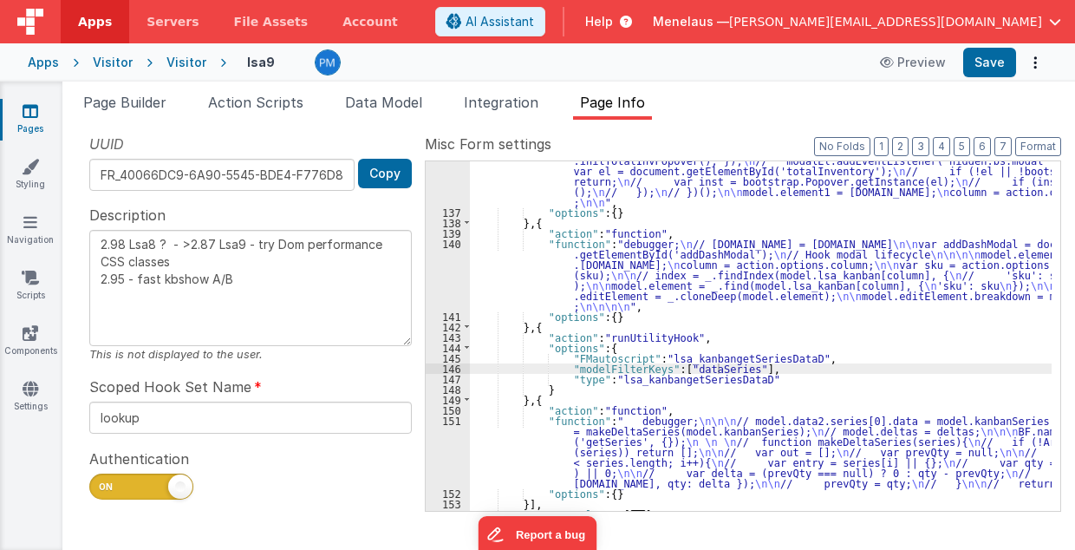
scroll to position [495, 0]
click at [675, 275] on div ""function" : "// EditCard p1 \n debugger; \n // [DOMAIN_NAME] = [DOMAIN_NAME] \…" at bounding box center [761, 294] width 583 height 548
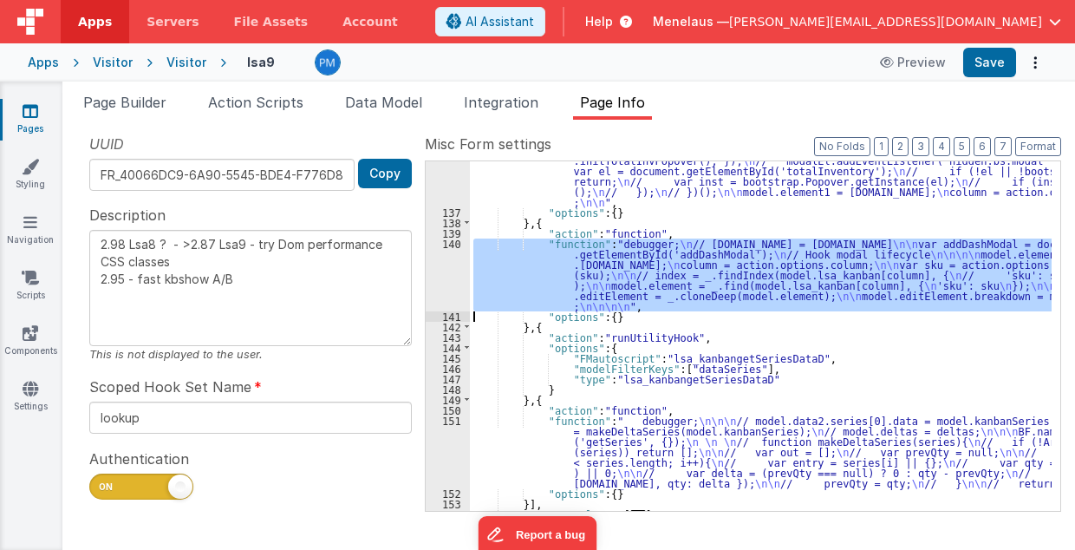
click at [450, 280] on div "140" at bounding box center [448, 275] width 44 height 73
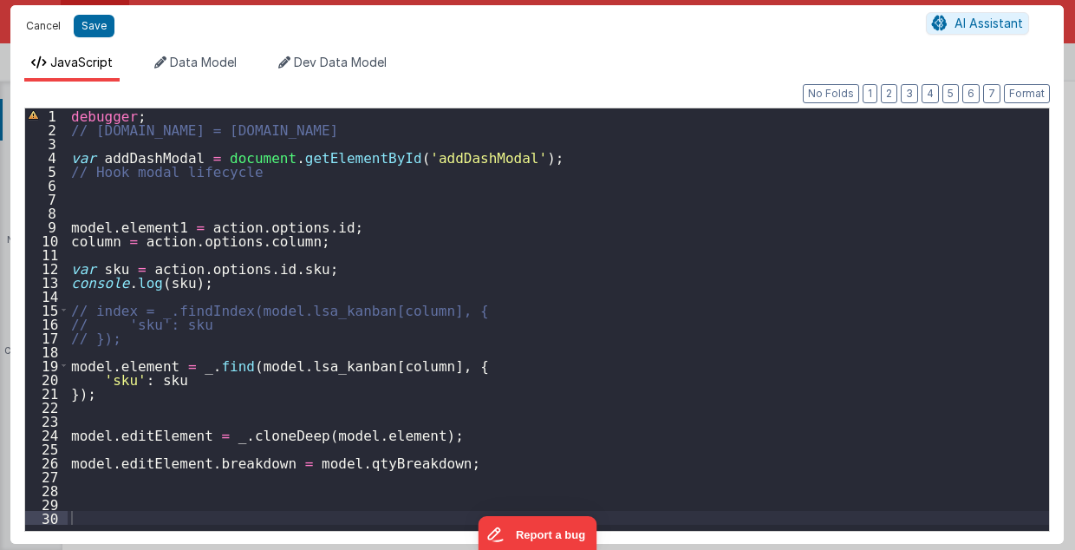
drag, startPoint x: 31, startPoint y: 23, endPoint x: 690, endPoint y: 408, distance: 762.7
click at [32, 23] on button "Cancel" at bounding box center [43, 26] width 52 height 24
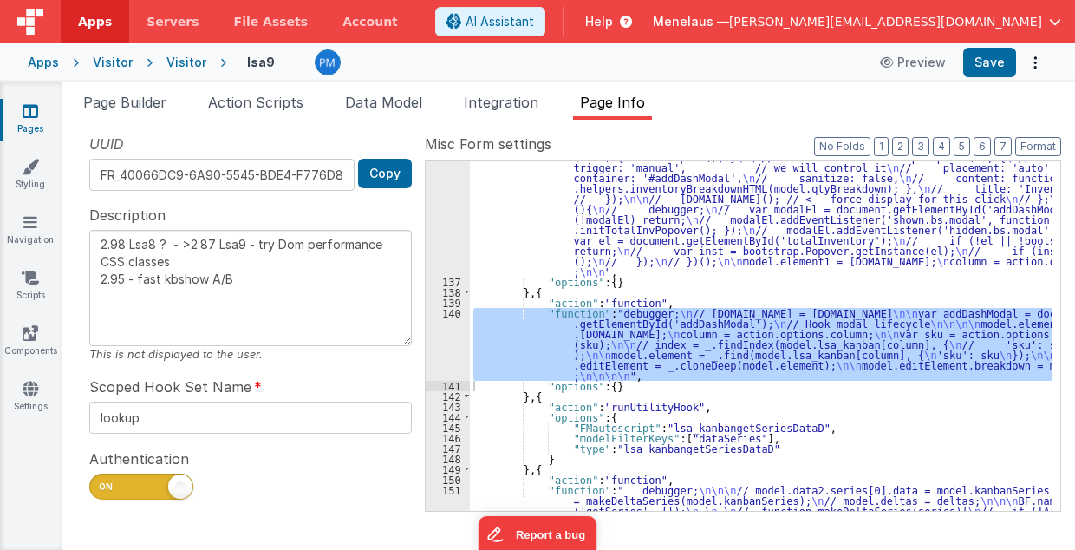
scroll to position [426, 0]
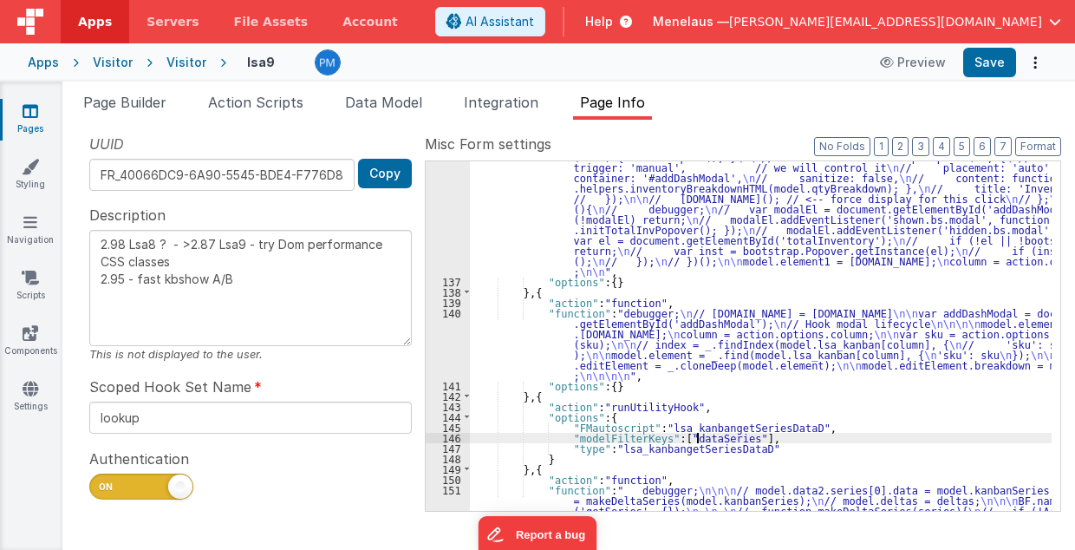
click at [698, 439] on div ""function" : "// EditCard p1 \n debugger; \n // [DOMAIN_NAME] = [DOMAIN_NAME] \…" at bounding box center [761, 394] width 583 height 611
type input "dataSeries"
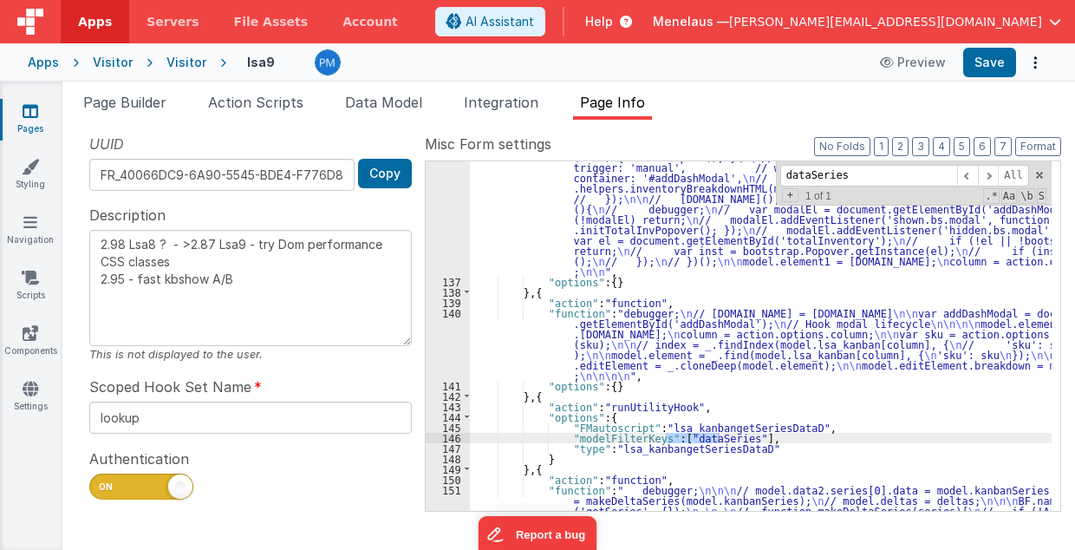
click at [595, 342] on div ""function" : "// EditCard p1 \n debugger; \n // [DOMAIN_NAME] = [DOMAIN_NAME] \…" at bounding box center [761, 394] width 583 height 611
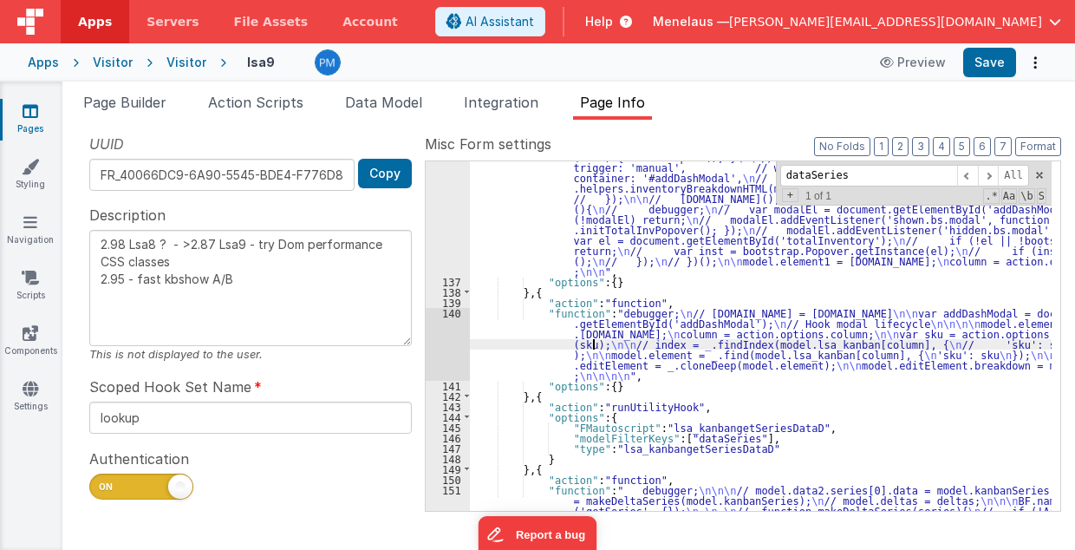
click at [441, 350] on div "140" at bounding box center [448, 344] width 44 height 73
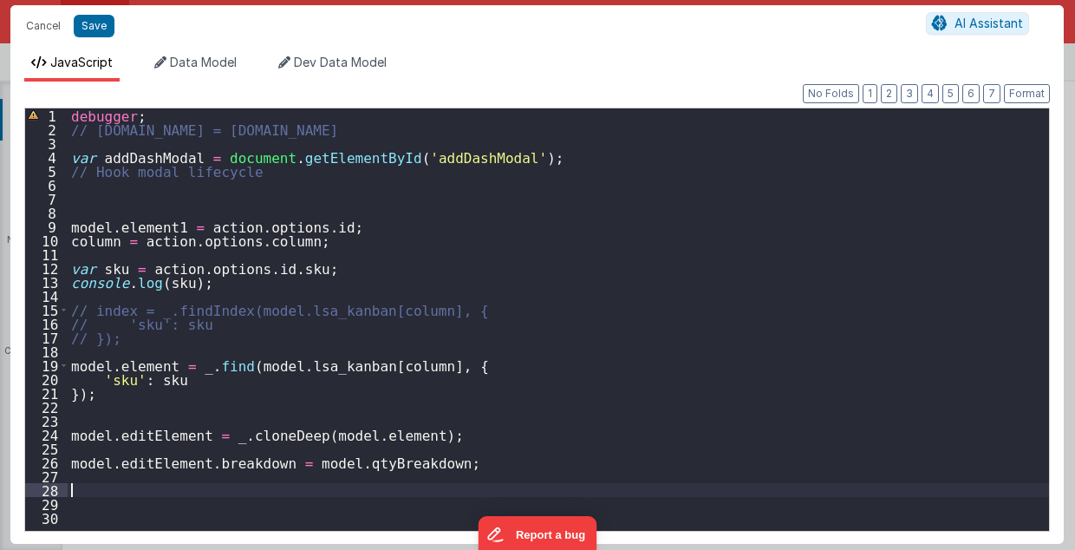
click at [92, 494] on div "debugger ; // [DOMAIN_NAME] = [DOMAIN_NAME] var addDashModal = document . getEl…" at bounding box center [559, 333] width 983 height 451
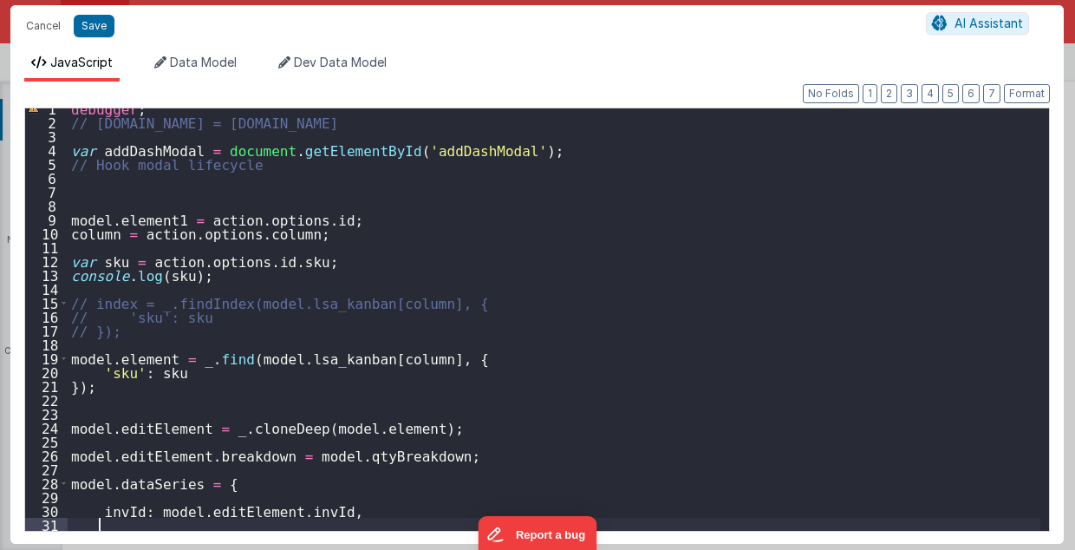
scroll to position [7, 0]
drag, startPoint x: 147, startPoint y: 512, endPoint x: 271, endPoint y: 515, distance: 123.2
click at [271, 515] on div "debugger ; // [DOMAIN_NAME] = [DOMAIN_NAME] var addDashModal = document . getEl…" at bounding box center [555, 326] width 974 height 451
click at [263, 522] on div "debugger ; // [DOMAIN_NAME] = [DOMAIN_NAME] var addDashModal = document . getEl…" at bounding box center [555, 326] width 974 height 451
paste textarea
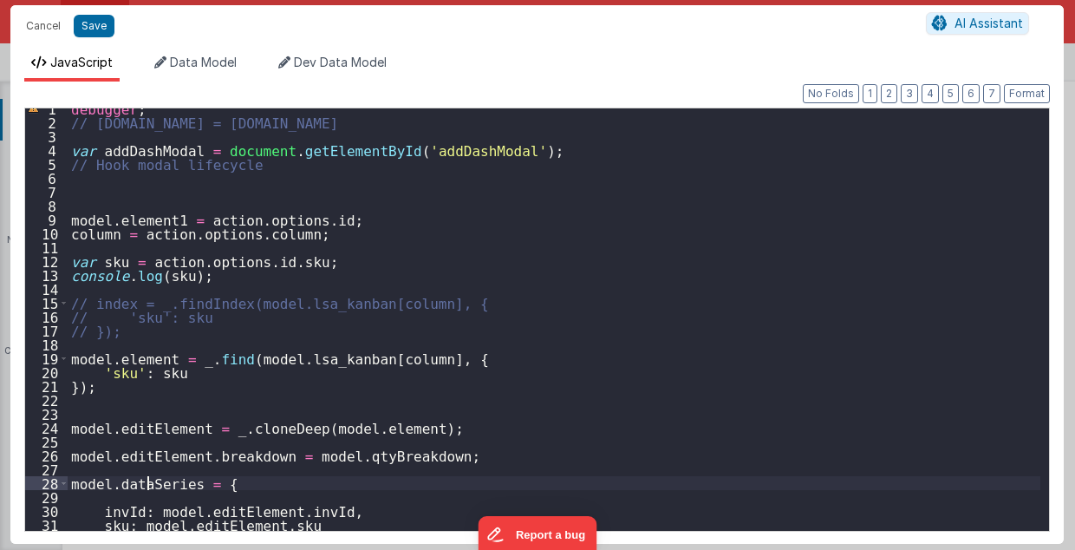
click at [147, 480] on div "debugger ; // [DOMAIN_NAME] = [DOMAIN_NAME] var addDashModal = document . getEl…" at bounding box center [555, 326] width 974 height 451
click at [147, 481] on div "debugger ; // [DOMAIN_NAME] = [DOMAIN_NAME] var addDashModal = document . getEl…" at bounding box center [555, 326] width 974 height 451
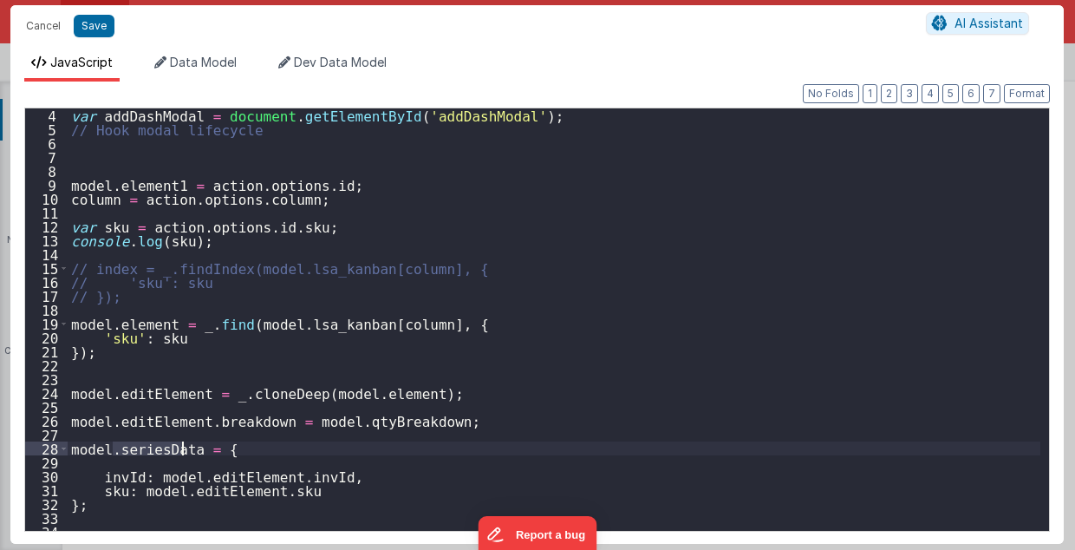
scroll to position [49, 0]
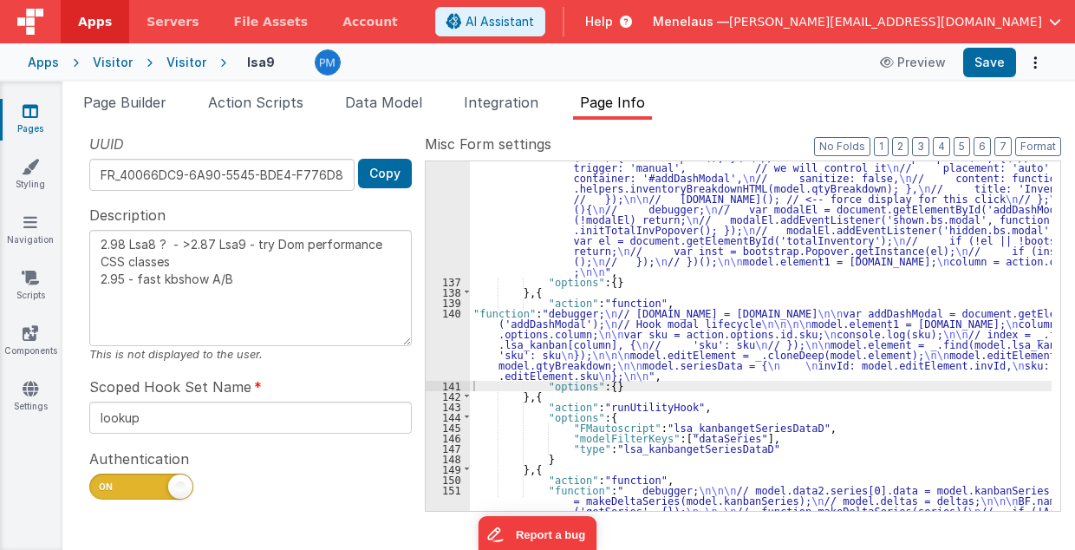
click at [687, 439] on div ""function" : "// EditCard p1 \n debugger; \n // [DOMAIN_NAME] = [DOMAIN_NAME] \…" at bounding box center [761, 394] width 583 height 611
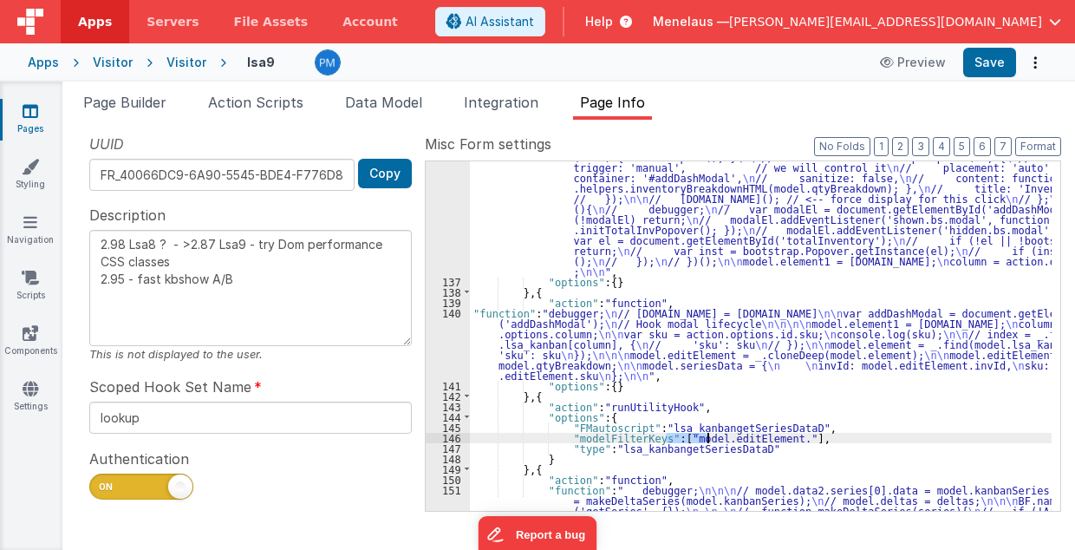
drag, startPoint x: 666, startPoint y: 436, endPoint x: 709, endPoint y: 435, distance: 43.4
click at [709, 435] on div ""function" : "// EditCard p1 \n debugger; \n // [DOMAIN_NAME] = [DOMAIN_NAME] \…" at bounding box center [761, 394] width 583 height 611
click at [671, 366] on div ""function" : "// EditCard p1 \n debugger; \n // [DOMAIN_NAME] = [DOMAIN_NAME] \…" at bounding box center [761, 394] width 583 height 611
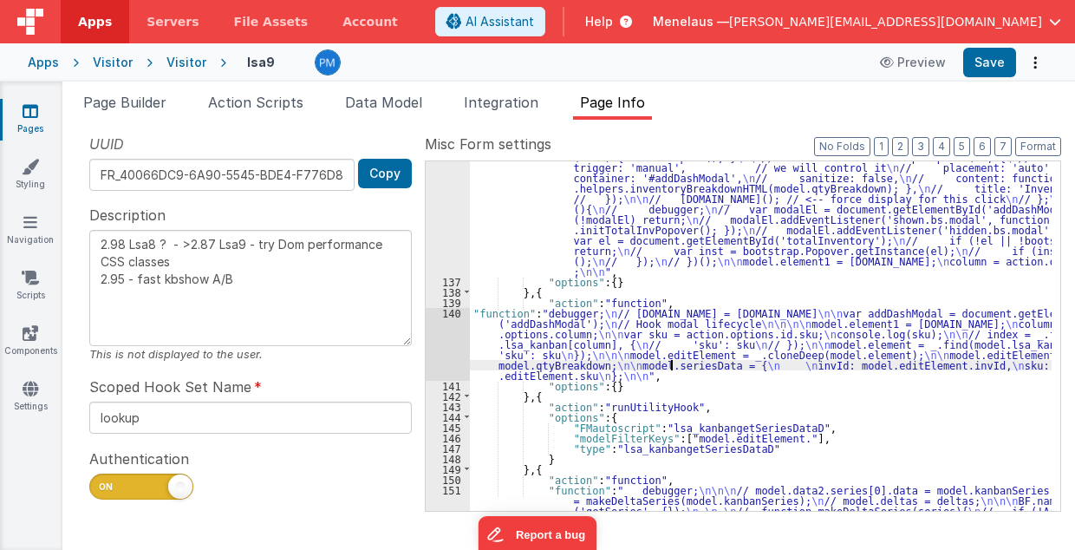
click at [671, 366] on div ""function" : "// EditCard p1 \n debugger; \n // [DOMAIN_NAME] = [DOMAIN_NAME] \…" at bounding box center [761, 394] width 583 height 611
click at [678, 437] on div ""function" : "// EditCard p1 \n debugger; \n // [DOMAIN_NAME] = [DOMAIN_NAME] \…" at bounding box center [761, 394] width 583 height 611
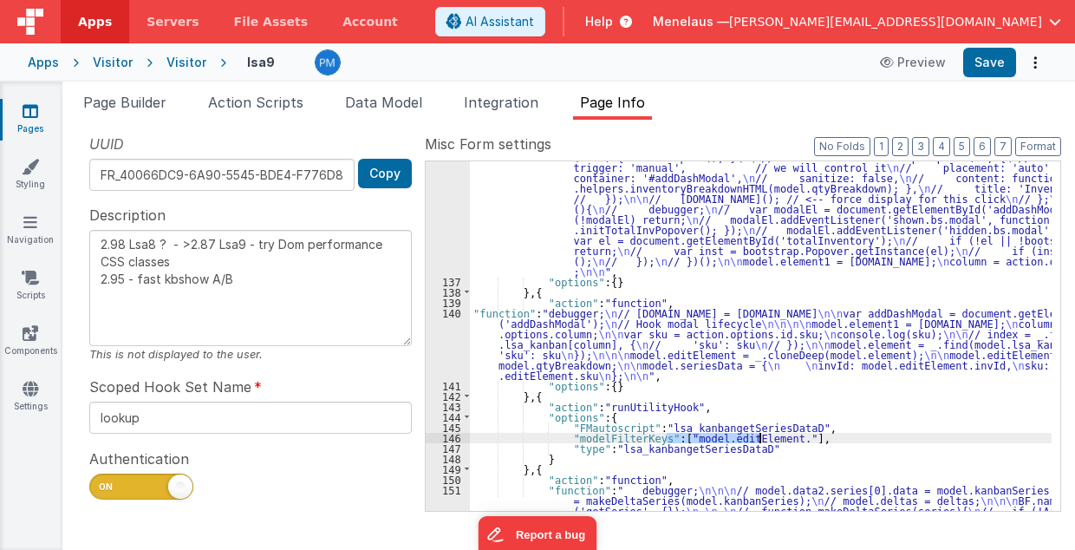
drag, startPoint x: 664, startPoint y: 439, endPoint x: 757, endPoint y: 436, distance: 92.8
click at [757, 436] on div ""function" : "// EditCard p1 \n debugger; \n // [DOMAIN_NAME] = [DOMAIN_NAME] \…" at bounding box center [761, 394] width 583 height 611
type textarea "2.98 Lsa8 ? - >2.87 Lsa9 - try Dom performance CSS classes 2.95 - fast kbshow A…"
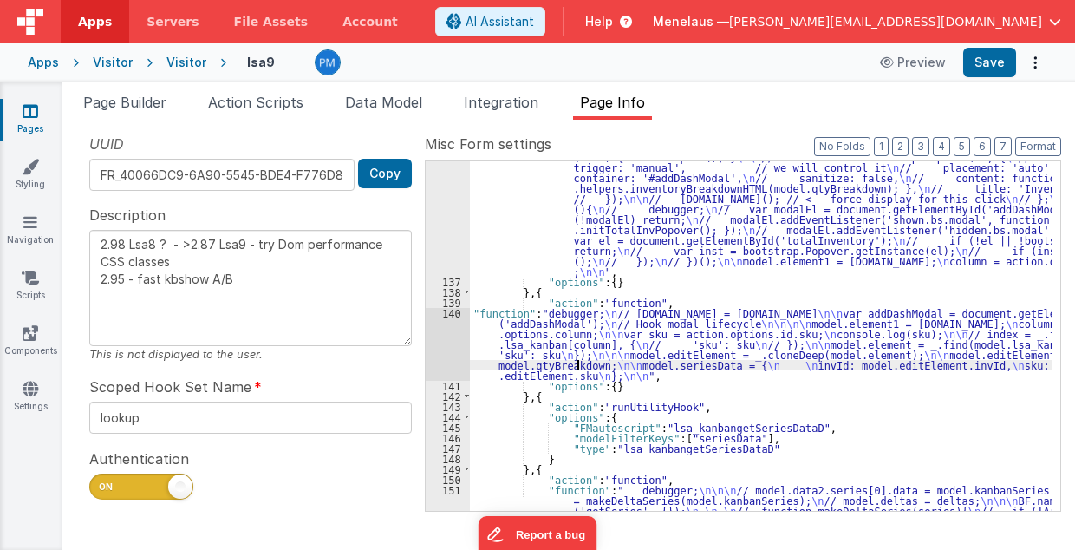
click at [578, 366] on div ""function" : "// EditCard p1 \n debugger; \n // [DOMAIN_NAME] = [DOMAIN_NAME] \…" at bounding box center [761, 394] width 583 height 611
click at [448, 356] on div "140" at bounding box center [448, 344] width 44 height 73
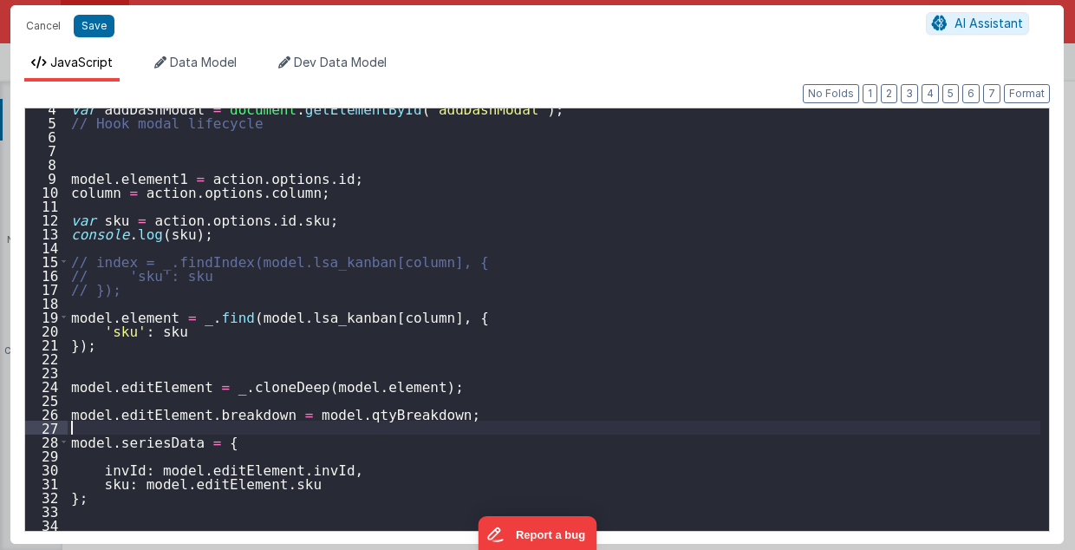
click at [329, 430] on div "var addDashModal = document . getElementById ( 'addDashModal' ) ; // Hook modal…" at bounding box center [555, 326] width 974 height 451
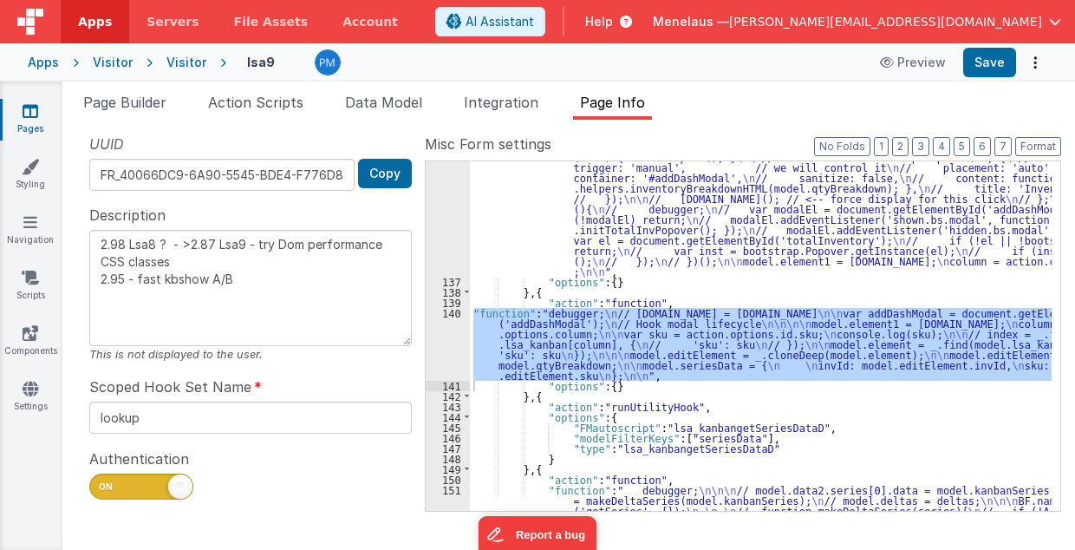
click at [614, 419] on div ""function" : "// EditCard p1 \n debugger; \n // [DOMAIN_NAME] = [DOMAIN_NAME] \…" at bounding box center [761, 394] width 583 height 611
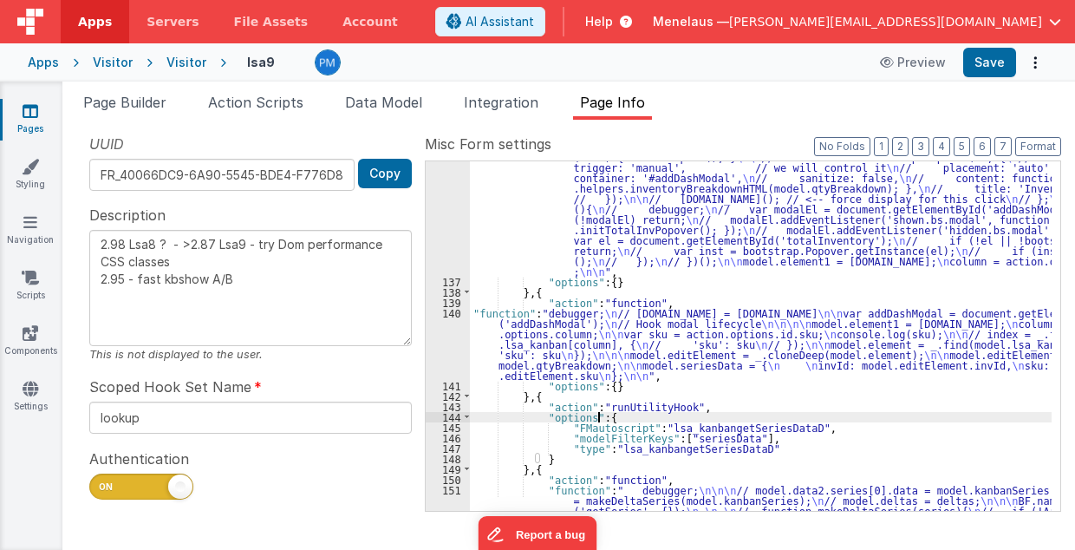
type textarea "2.98 Lsa8 ? - >2.87 Lsa9 - try Dom performance CSS classes 2.95 - fast kbshow A…"
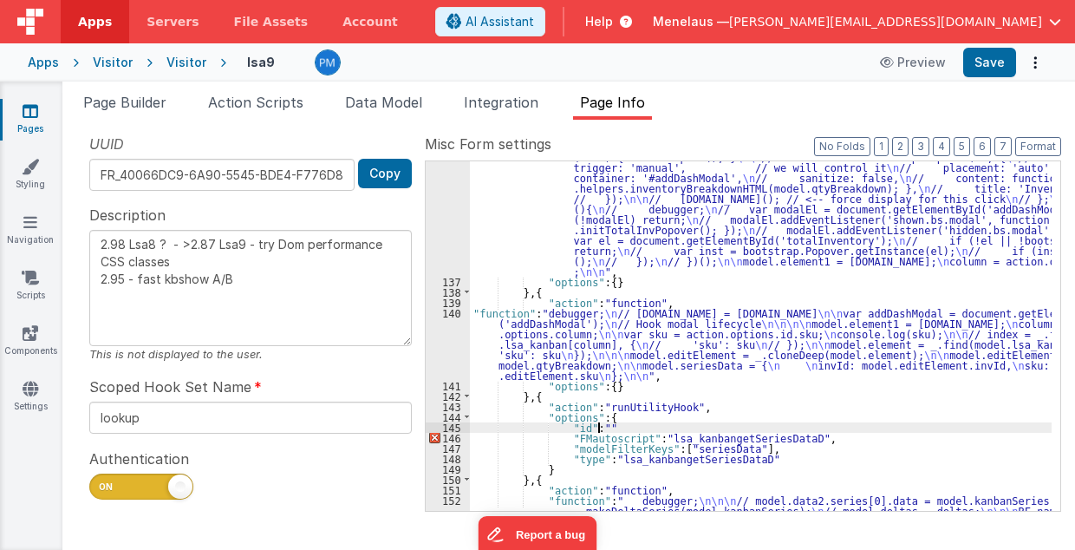
type textarea "2.98 Lsa8 ? - >2.87 Lsa9 - try Dom performance CSS classes 2.95 - fast kbshow A…"
drag, startPoint x: 581, startPoint y: 352, endPoint x: 571, endPoint y: 352, distance: 10.4
click at [581, 352] on div ""function" : "// EditCard p1 \n debugger; \n // [DOMAIN_NAME] = [DOMAIN_NAME] \…" at bounding box center [761, 394] width 583 height 611
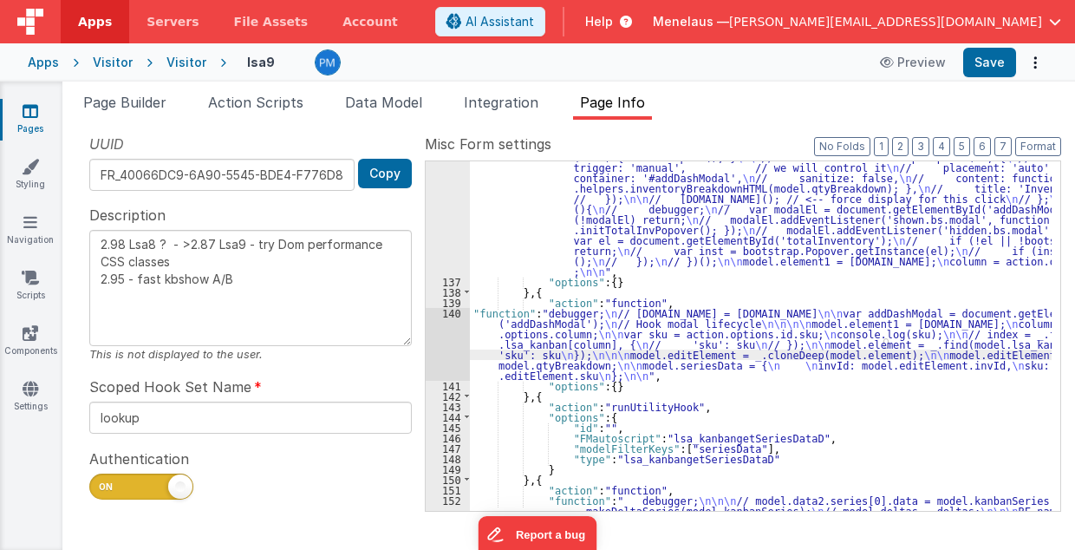
click at [441, 343] on div "140" at bounding box center [448, 344] width 44 height 73
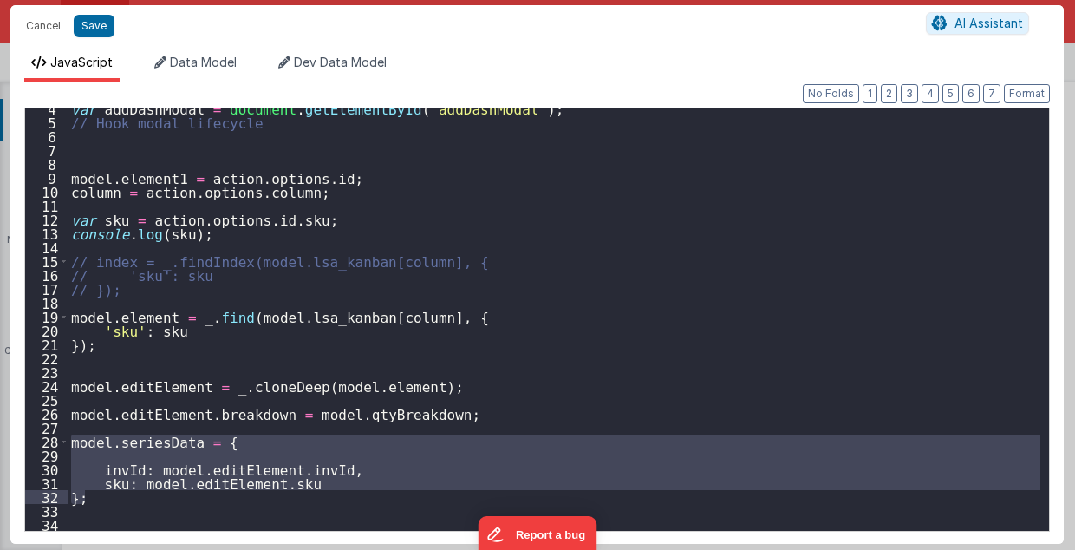
drag, startPoint x: 71, startPoint y: 439, endPoint x: 89, endPoint y: 498, distance: 61.7
click at [89, 498] on div "var addDashModal = document . getElementById ( 'addDashModal' ) ; // Hook modal…" at bounding box center [555, 326] width 974 height 451
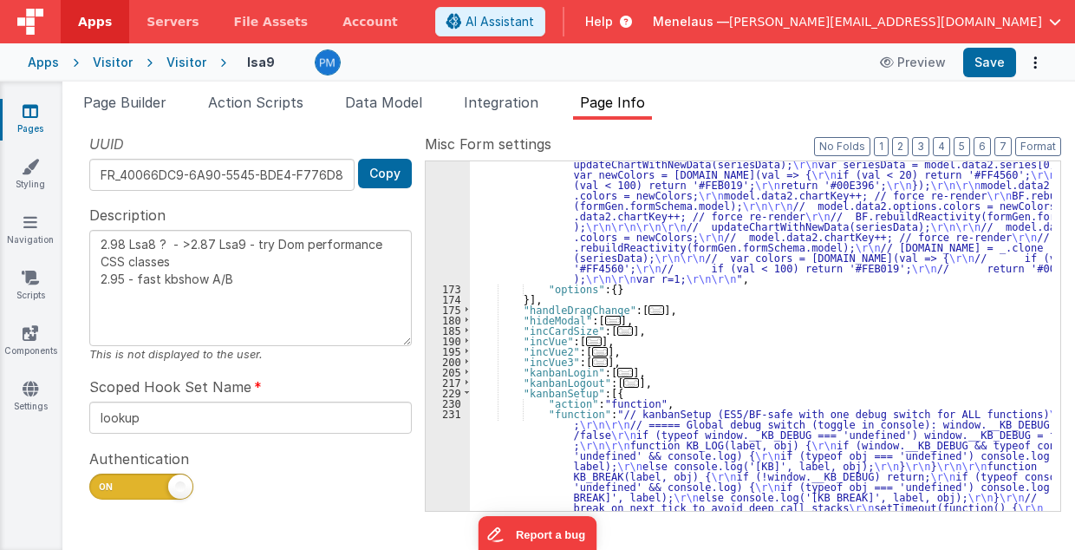
scroll to position [1779, 0]
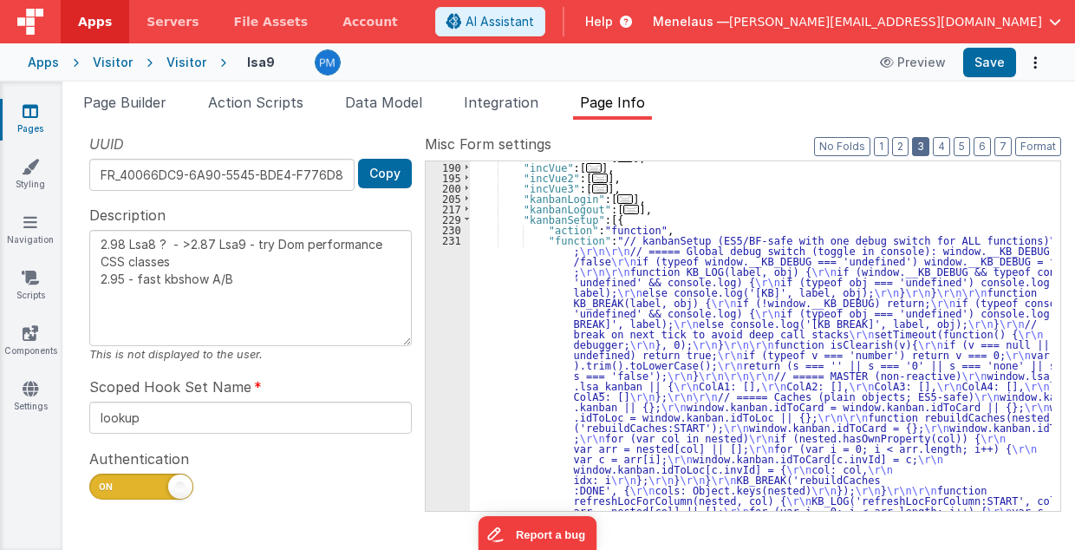
click at [925, 146] on button "3" at bounding box center [920, 146] width 17 height 19
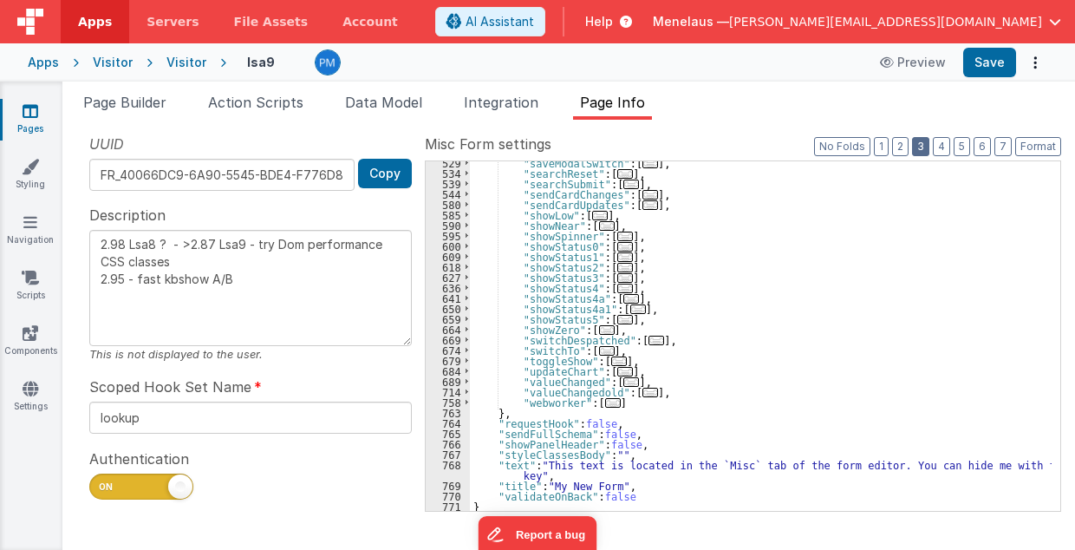
scroll to position [559, 0]
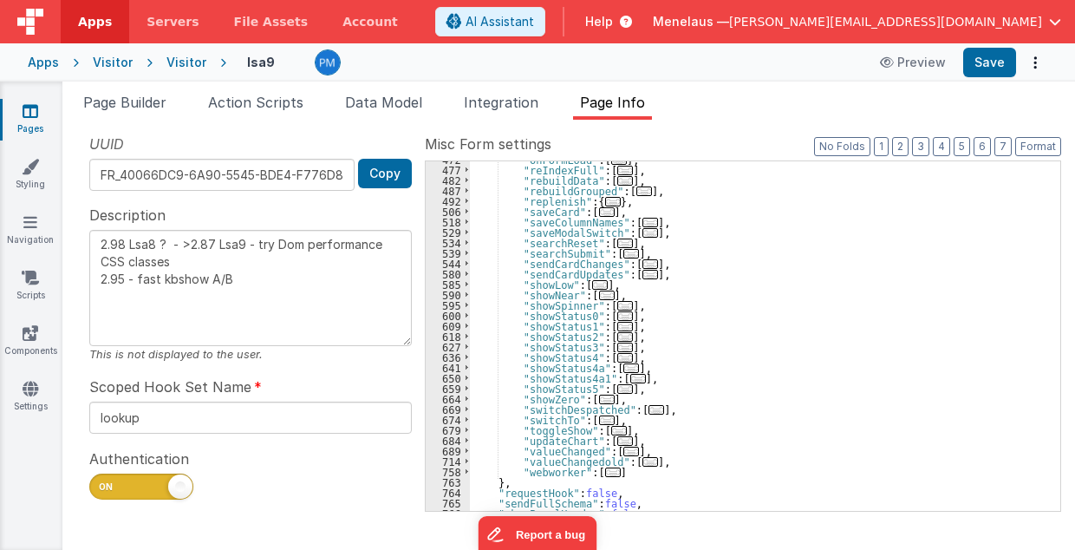
click at [643, 232] on span "..." at bounding box center [651, 233] width 16 height 10
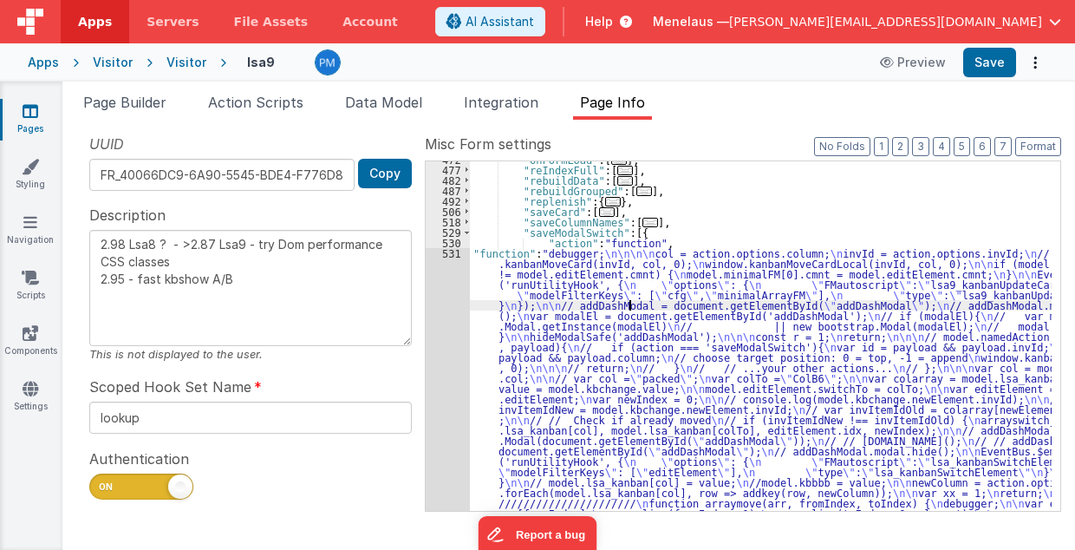
click at [629, 306] on div ""onFormLoad" : [ ... ] , "reIndexFull" : [ ... ] , "rebuildData" : [ ... ] , "r…" at bounding box center [761, 532] width 583 height 756
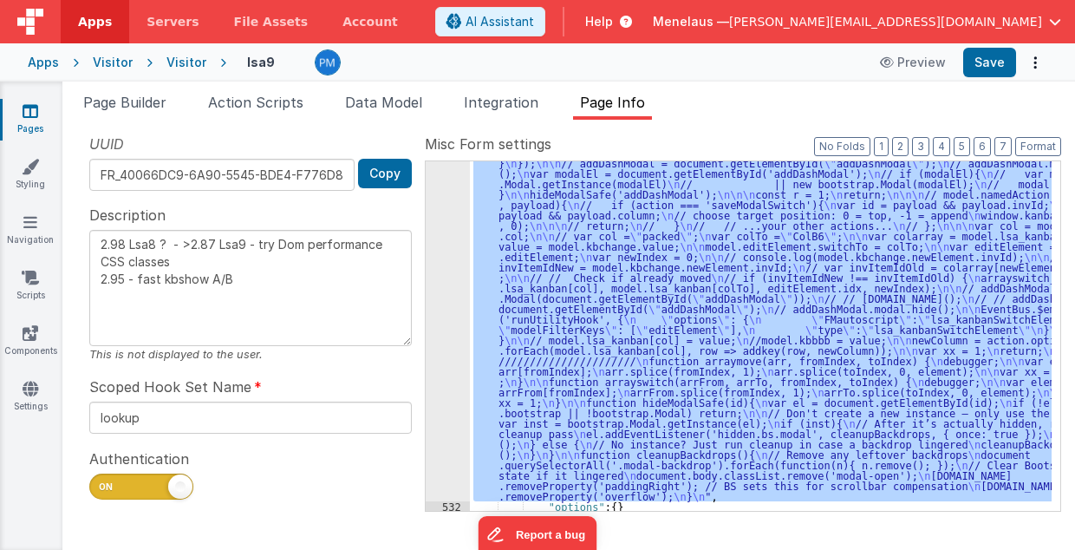
click at [448, 340] on div "531" at bounding box center [448, 303] width 44 height 395
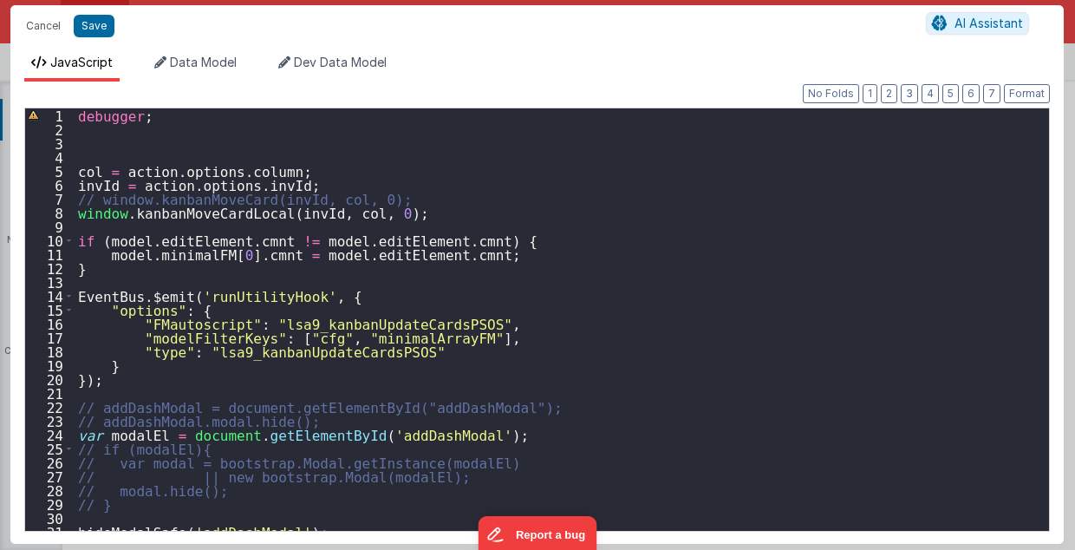
click at [132, 274] on div "debugger ; col = action . options . column ; invId = action . options . invId ;…" at bounding box center [558, 333] width 967 height 451
click at [451, 255] on div "debugger ; col = action . options . column ; invId = action . options . invId ;…" at bounding box center [558, 333] width 967 height 451
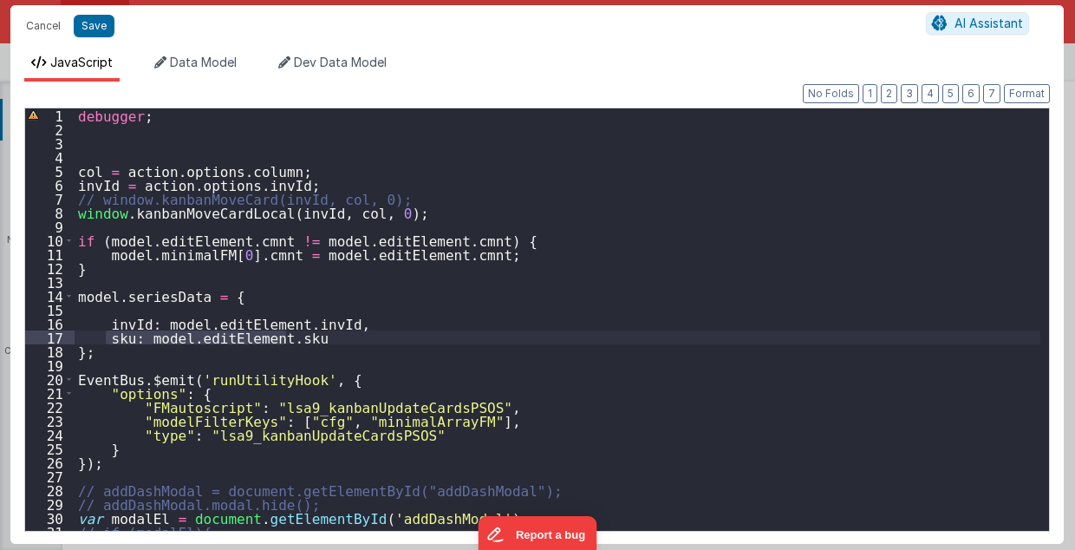
drag, startPoint x: 106, startPoint y: 336, endPoint x: 287, endPoint y: 335, distance: 181.3
click at [287, 335] on div "debugger ; col = action . options . column ; invId = action . options . invId ;…" at bounding box center [558, 333] width 967 height 451
click at [287, 335] on div "debugger ; col = action . options . column ; invId = action . options . invId ;…" at bounding box center [558, 319] width 966 height 422
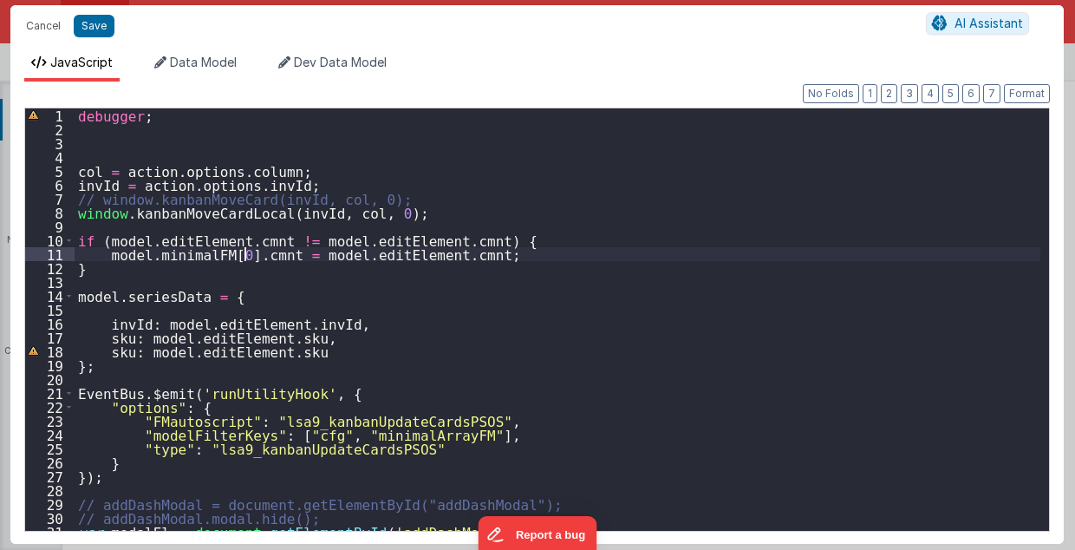
click at [247, 255] on div "debugger ; col = action . options . column ; invId = action . options . invId ;…" at bounding box center [558, 333] width 967 height 451
click at [248, 255] on div "debugger ; col = action . options . column ; invId = action . options . invId ;…" at bounding box center [558, 333] width 967 height 451
click at [113, 352] on div "debugger ; col = action . options . column ; invId = action . options . invId ;…" at bounding box center [558, 333] width 967 height 451
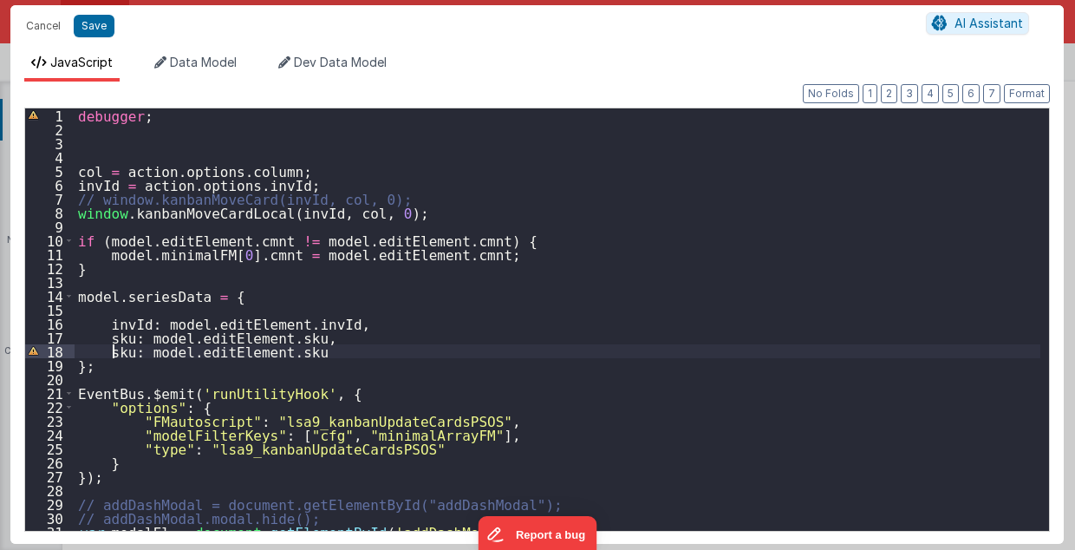
click at [113, 352] on div "debugger ; col = action . options . column ; invId = action . options . invId ;…" at bounding box center [558, 333] width 967 height 451
click at [275, 350] on div "debugger ; col = action . options . column ; invId = action . options . invId ;…" at bounding box center [558, 333] width 967 height 451
click at [431, 434] on div "debugger ; col = action . options . column ; invId = action . options . invId ;…" at bounding box center [558, 333] width 967 height 451
drag, startPoint x: 107, startPoint y: 352, endPoint x: 309, endPoint y: 350, distance: 202.1
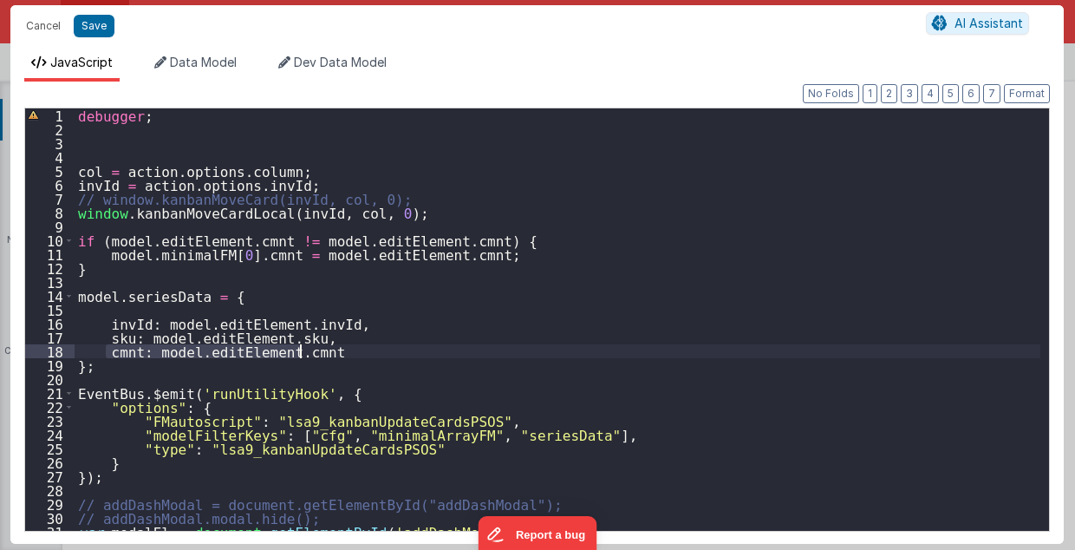
click at [309, 350] on div "debugger ; col = action . options . column ; invId = action . options . invId ;…" at bounding box center [558, 333] width 967 height 451
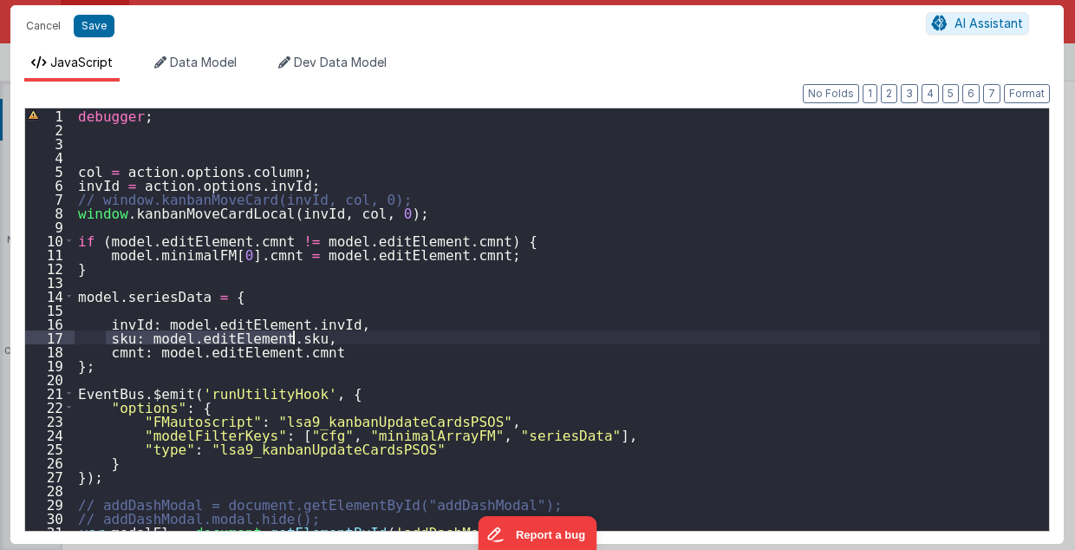
drag, startPoint x: 106, startPoint y: 337, endPoint x: 295, endPoint y: 339, distance: 189.1
click at [295, 339] on div "debugger ; col = action . options . column ; invId = action . options . invId ;…" at bounding box center [558, 333] width 967 height 451
click at [295, 339] on div "debugger ; col = action . options . column ; invId = action . options . invId ;…" at bounding box center [558, 319] width 966 height 422
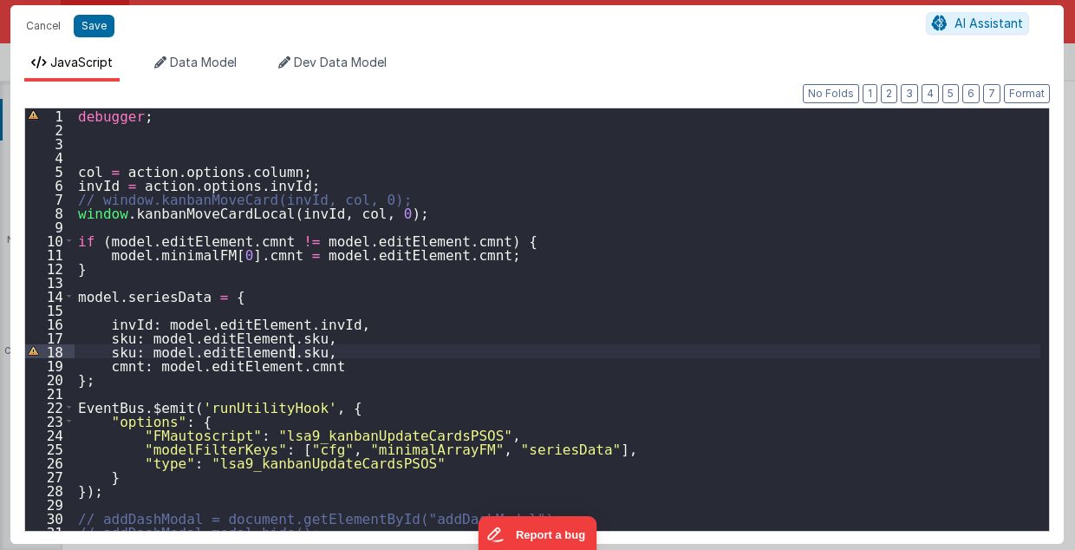
click at [117, 350] on div "debugger ; col = action . options . column ; invId = action . options . invId ;…" at bounding box center [558, 333] width 967 height 451
click at [291, 350] on div "debugger ; col = action . options . column ; invId = action . options . invId ;…" at bounding box center [558, 333] width 967 height 451
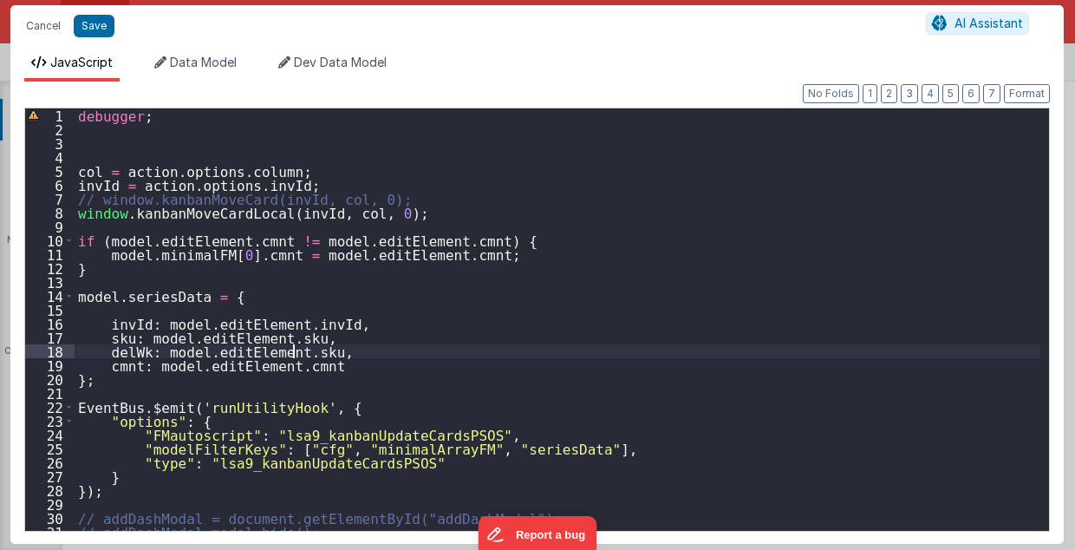
click at [291, 350] on div "debugger ; col = action . options . column ; invId = action . options . invId ;…" at bounding box center [558, 333] width 967 height 451
click at [333, 352] on div "debugger ; col = action . options . column ; invId = action . options . invId ;…" at bounding box center [558, 333] width 967 height 451
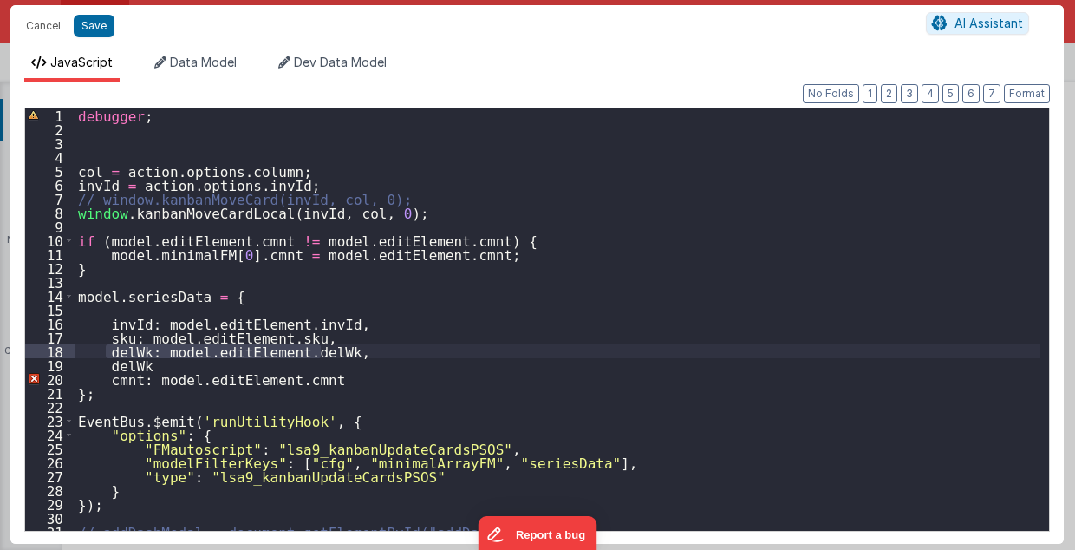
drag, startPoint x: 102, startPoint y: 352, endPoint x: 337, endPoint y: 352, distance: 235.0
click at [337, 352] on div "debugger ; col = action . options . column ; invId = action . options . invId ;…" at bounding box center [558, 333] width 967 height 451
drag, startPoint x: 106, startPoint y: 366, endPoint x: 149, endPoint y: 369, distance: 43.5
click at [149, 369] on div "debugger ; col = action . options . column ; invId = action . options . invId ;…" at bounding box center [558, 333] width 967 height 451
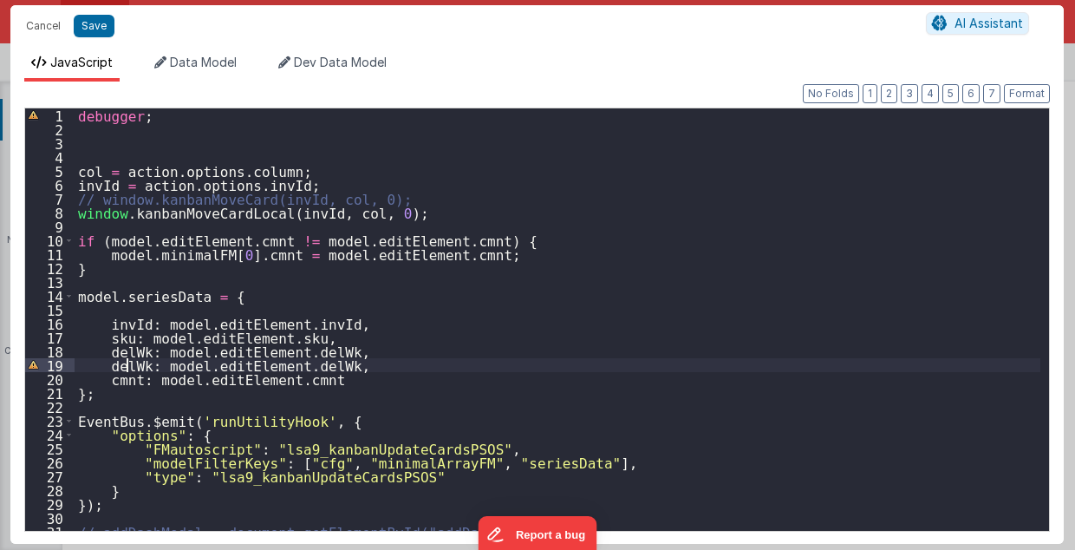
click at [128, 363] on div "debugger ; col = action . options . column ; invId = action . options . invId ;…" at bounding box center [558, 333] width 967 height 451
click at [119, 368] on div "debugger ; col = action . options . column ; invId = action . options . invId ;…" at bounding box center [558, 333] width 967 height 451
click at [297, 368] on div "debugger ; col = action . options . column ; invId = action . options . invId ;…" at bounding box center [558, 333] width 967 height 451
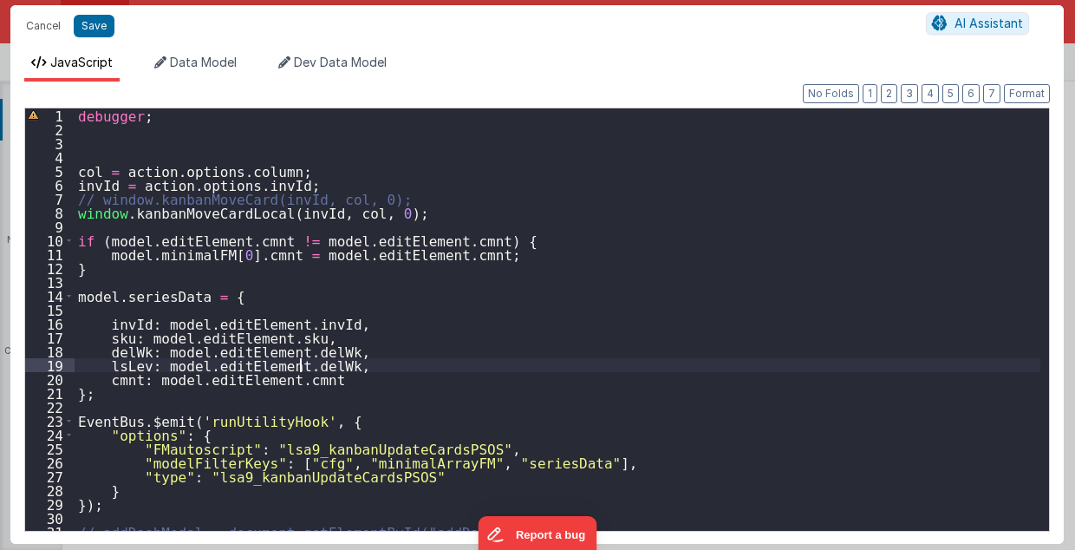
click at [297, 368] on div "debugger ; col = action . options . column ; invId = action . options . invId ;…" at bounding box center [558, 333] width 967 height 451
type textarea "2.98 Lsa8 ? - >2.87 Lsa9 - try Dom performance CSS classes 2.95 - fast kbshow A…"
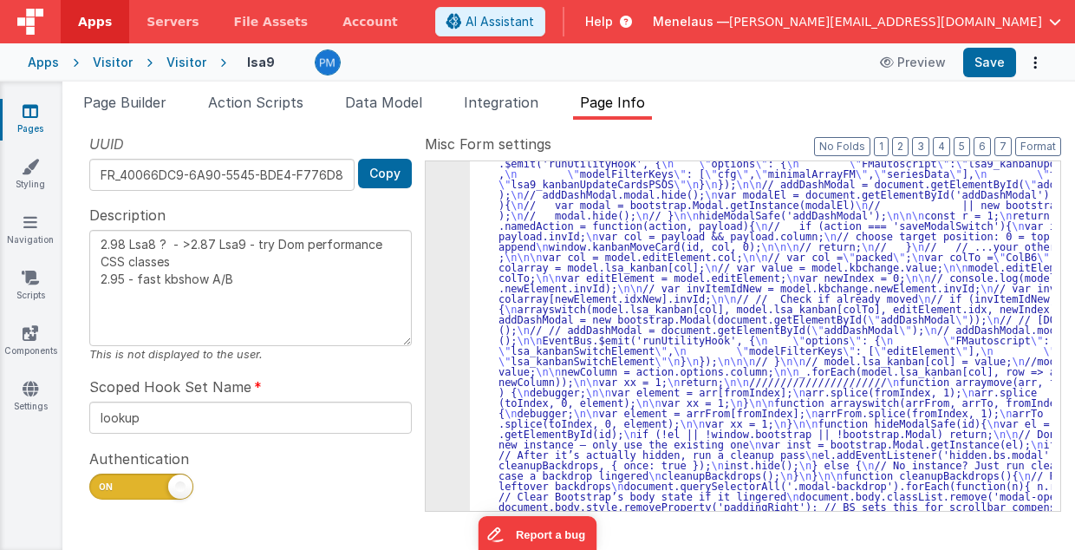
drag, startPoint x: 521, startPoint y: 327, endPoint x: 507, endPoint y: 329, distance: 14.8
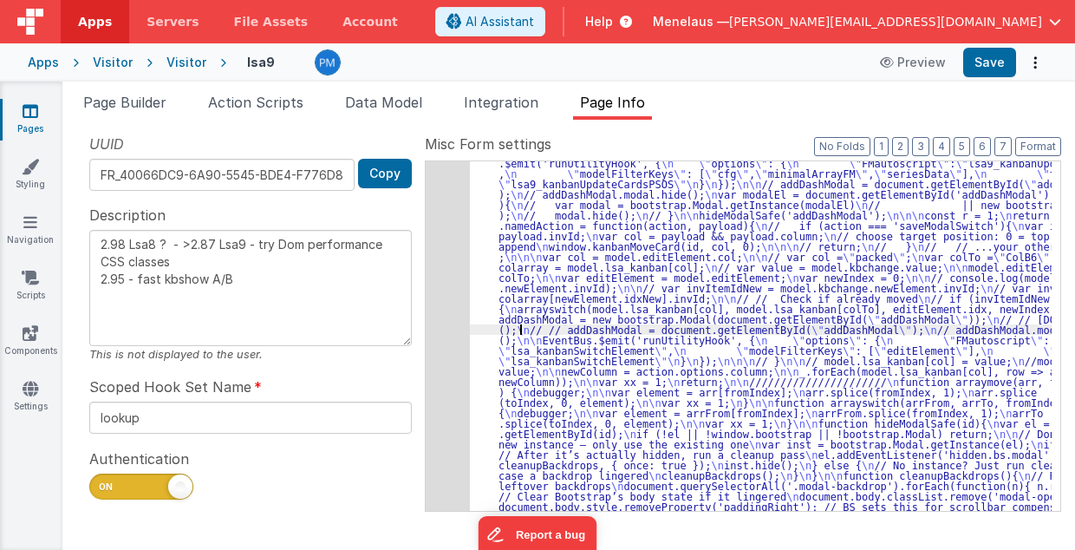
click at [444, 336] on div "531" at bounding box center [448, 314] width 44 height 416
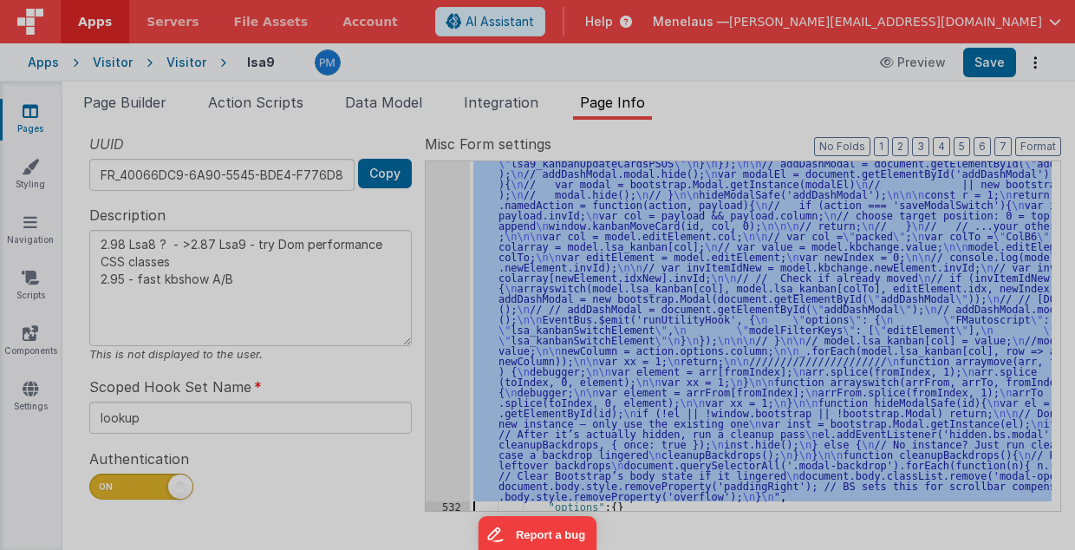
scroll to position [722, 0]
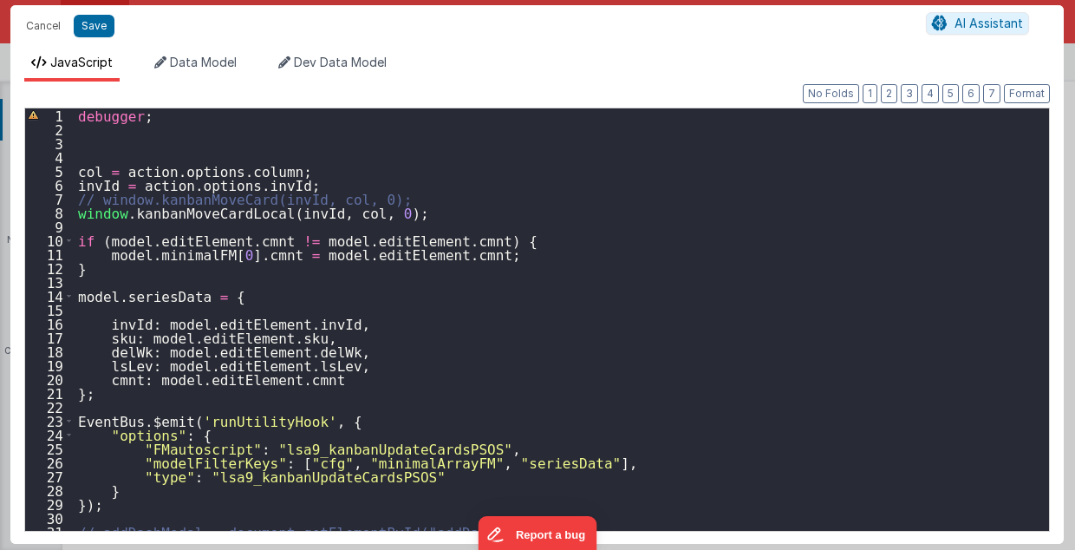
click at [356, 238] on div "debugger ; col = action . options . column ; invId = action . options . invId ;…" at bounding box center [558, 333] width 967 height 451
click at [357, 252] on div "debugger ; col = action . options . column ; invId = action . options . invId ;…" at bounding box center [558, 333] width 967 height 451
click at [198, 252] on div "debugger ; col = action . options . column ; invId = action . options . invId ;…" at bounding box center [558, 333] width 967 height 451
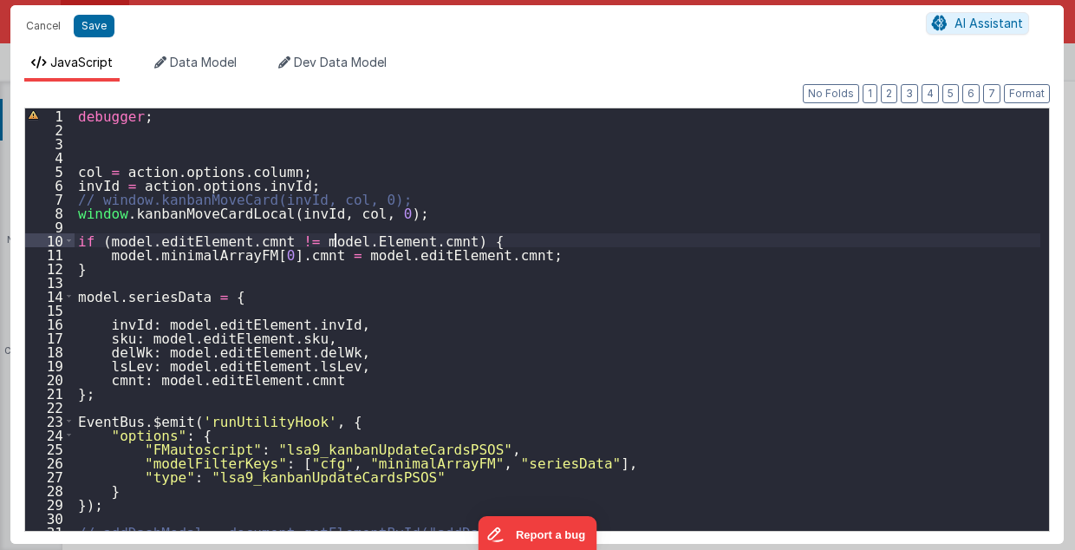
click at [333, 240] on div "debugger ; col = action . options . column ; invId = action . options . invId ;…" at bounding box center [558, 333] width 967 height 451
click at [328, 239] on div "debugger ; col = action . options . column ; invId = action . options . invId ;…" at bounding box center [558, 333] width 967 height 451
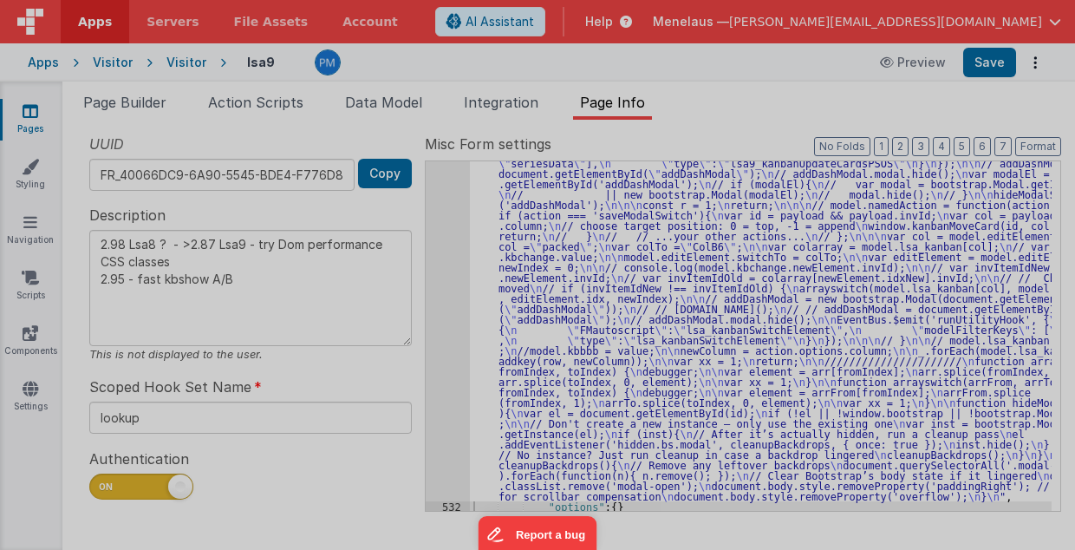
type textarea "2.98 Lsa8 ? - >2.87 Lsa9 - try Dom performance CSS classes 2.95 - fast kbshow A…"
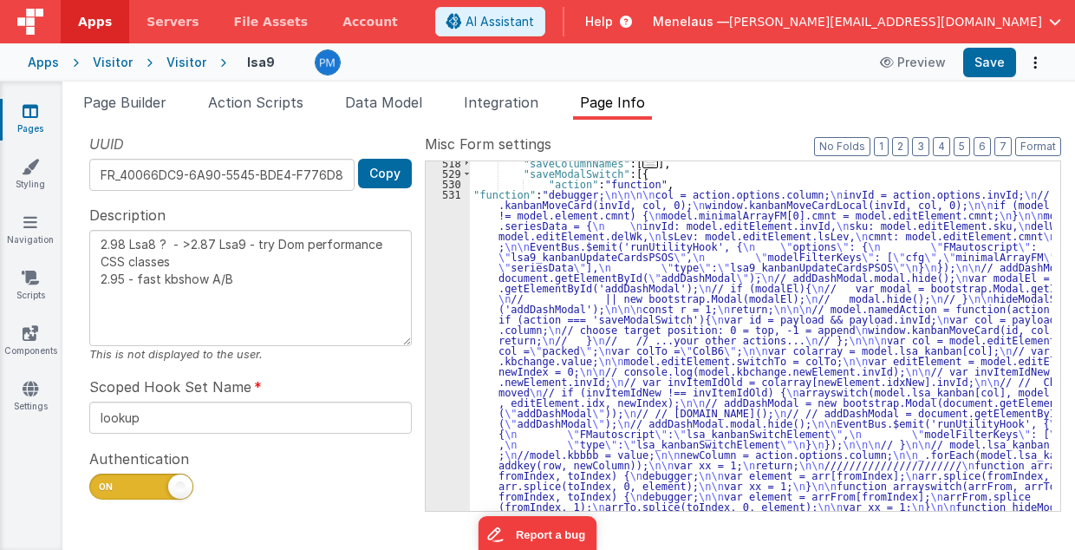
scroll to position [513, 0]
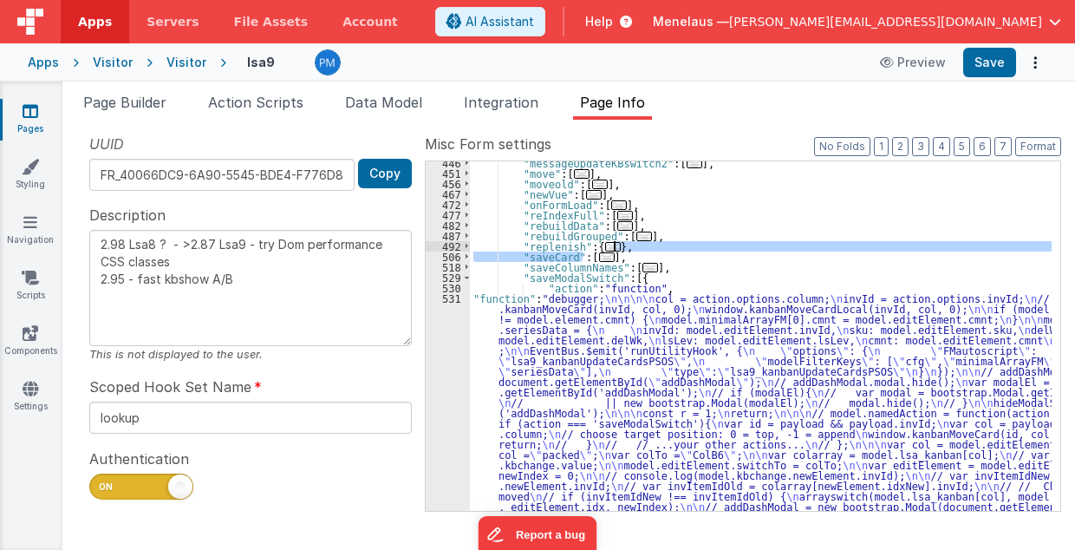
drag, startPoint x: 588, startPoint y: 256, endPoint x: 700, endPoint y: 244, distance: 112.5
click at [700, 244] on div ""messageUpdateKBswitch2" : [ ... ] , "move" : [ ... ] , "moveold" : [ ... ] , "…" at bounding box center [761, 546] width 583 height 777
click at [709, 335] on div ""messageUpdateKBswitch2" : [ ... ] , "move" : [ ... ] , "moveold" : [ ... ] , "…" at bounding box center [761, 546] width 583 height 777
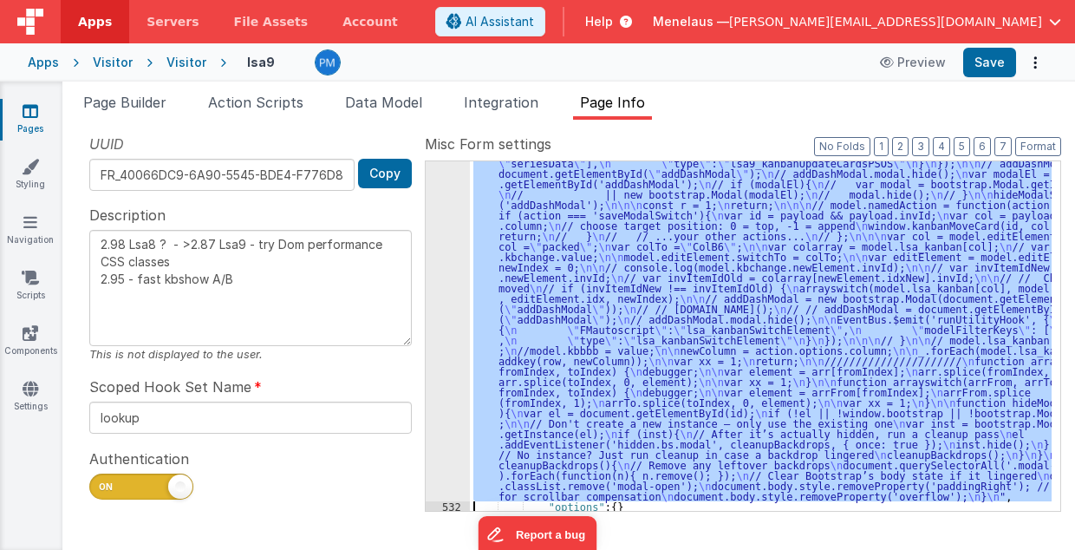
scroll to position [722, 0]
click at [441, 403] on div "531" at bounding box center [448, 293] width 44 height 416
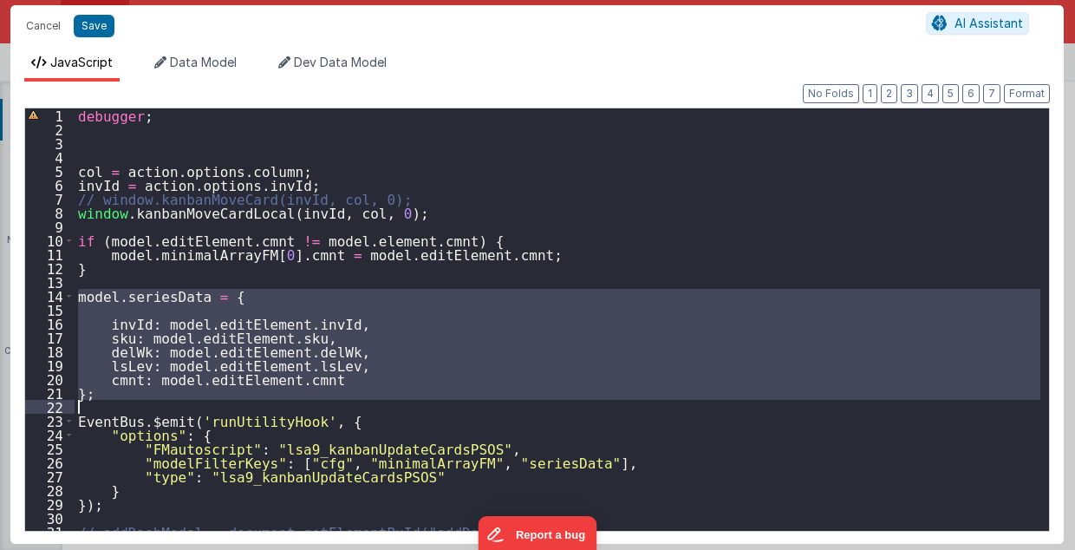
drag, startPoint x: 78, startPoint y: 292, endPoint x: 337, endPoint y: 399, distance: 280.4
click at [337, 399] on div "debugger ; col = action . options . column ; invId = action . options . invId ;…" at bounding box center [558, 333] width 967 height 451
click at [42, 22] on button "Cancel" at bounding box center [43, 26] width 52 height 24
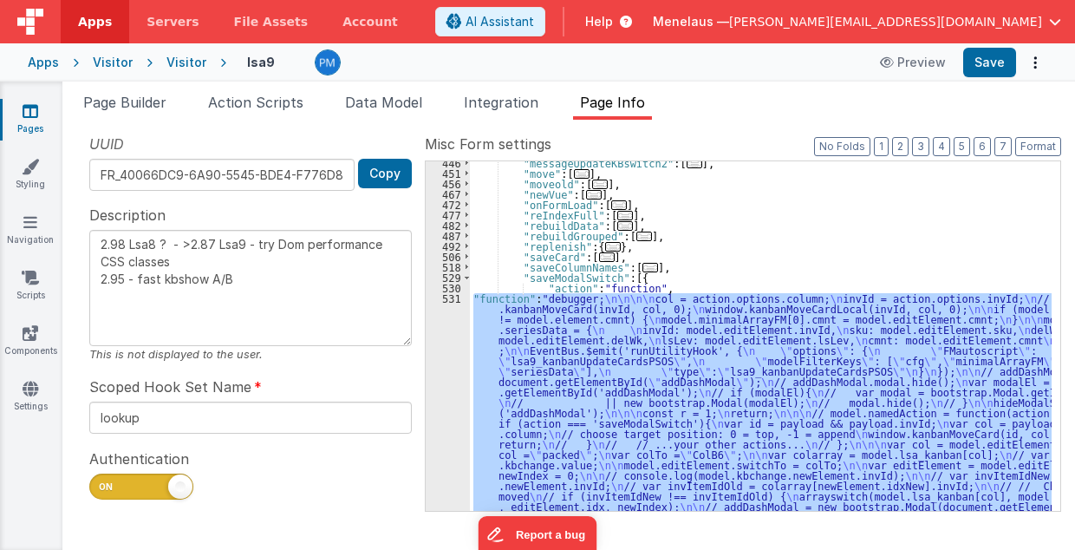
scroll to position [513, 0]
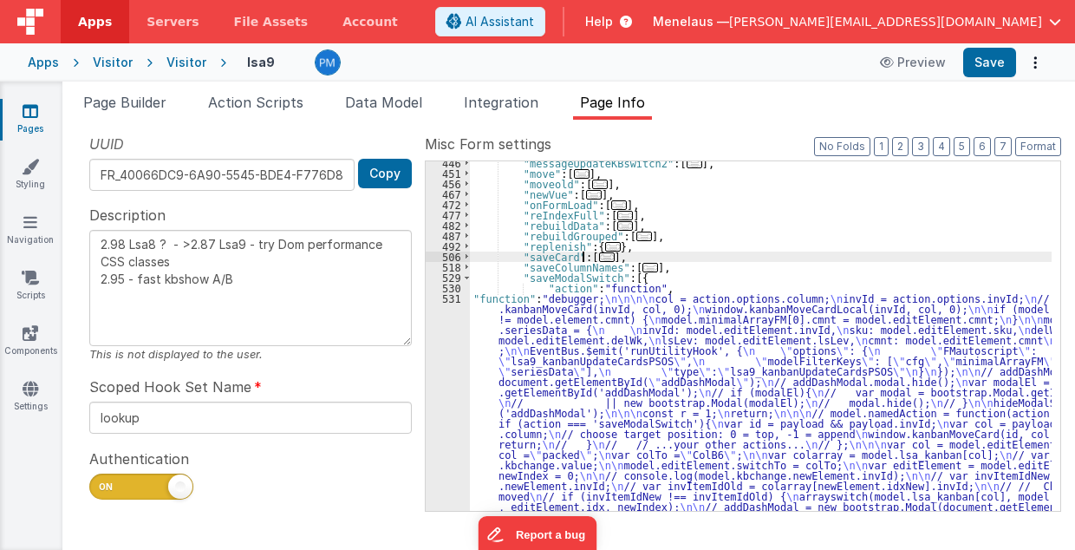
click at [599, 256] on span "..." at bounding box center [607, 257] width 16 height 10
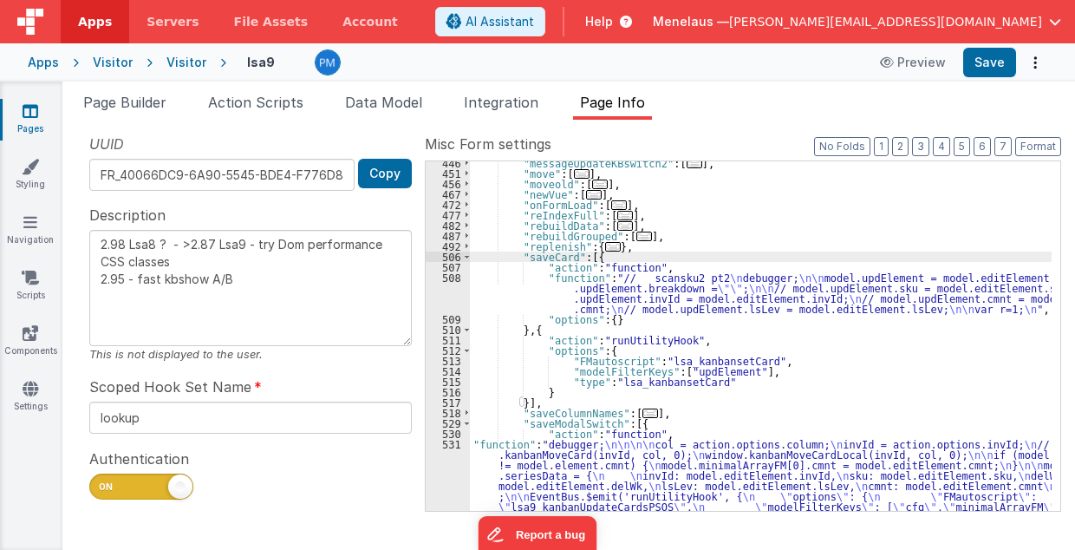
click at [667, 291] on div ""messageUpdateKBswitch2" : [ ... ] , "move" : [ ... ] , "moveold" : [ ... ] , "…" at bounding box center [761, 546] width 583 height 777
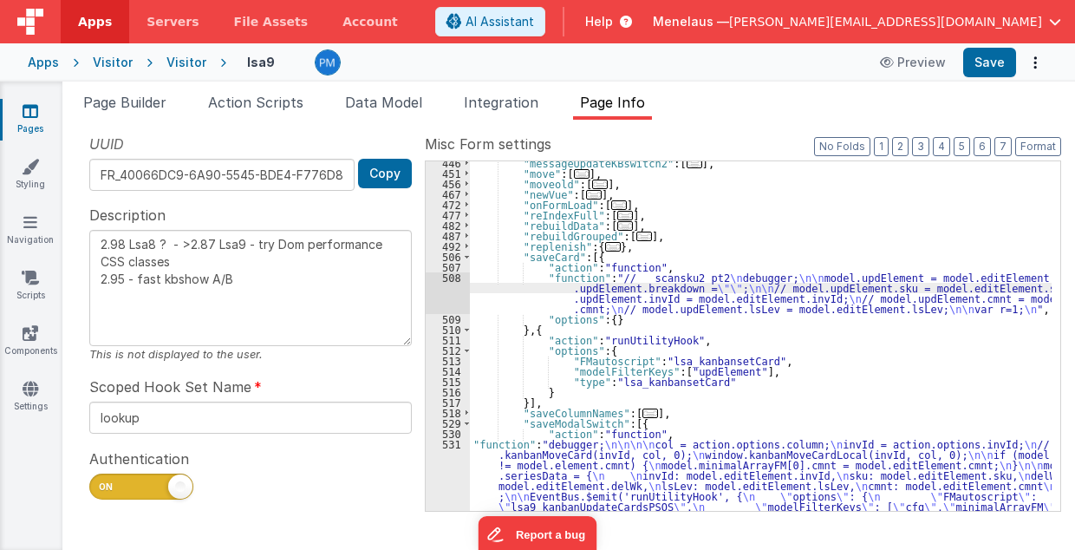
click at [449, 293] on div "508" at bounding box center [448, 293] width 44 height 42
